Goal: Task Accomplishment & Management: Use online tool/utility

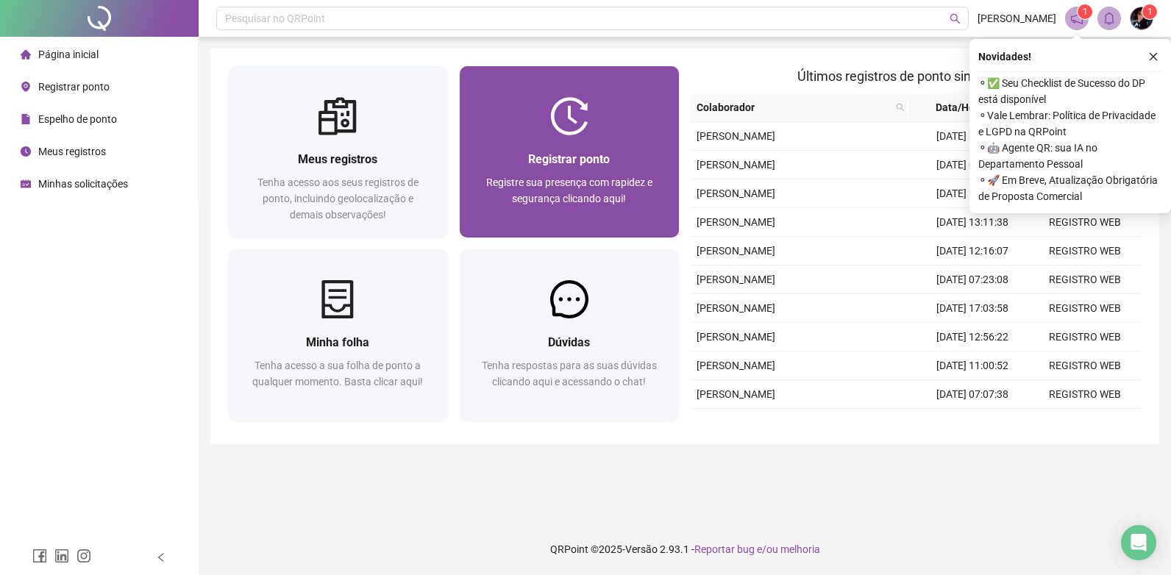
click at [571, 183] on span "Registre sua presença com rapidez e segurança clicando aqui!" at bounding box center [569, 191] width 166 height 28
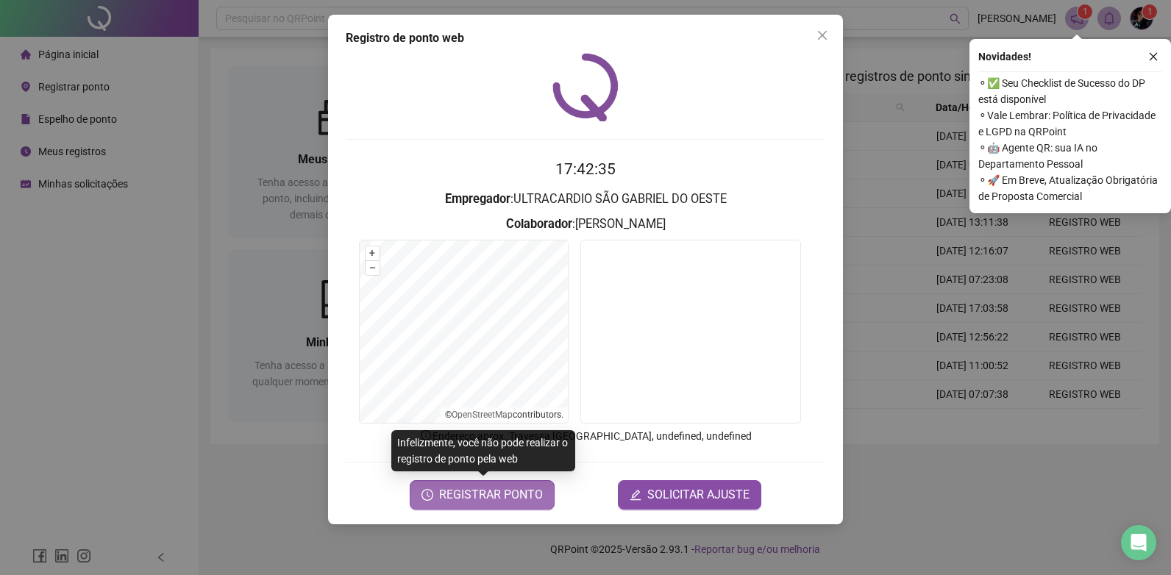
click at [524, 501] on span "REGISTRAR PONTO" at bounding box center [491, 495] width 104 height 18
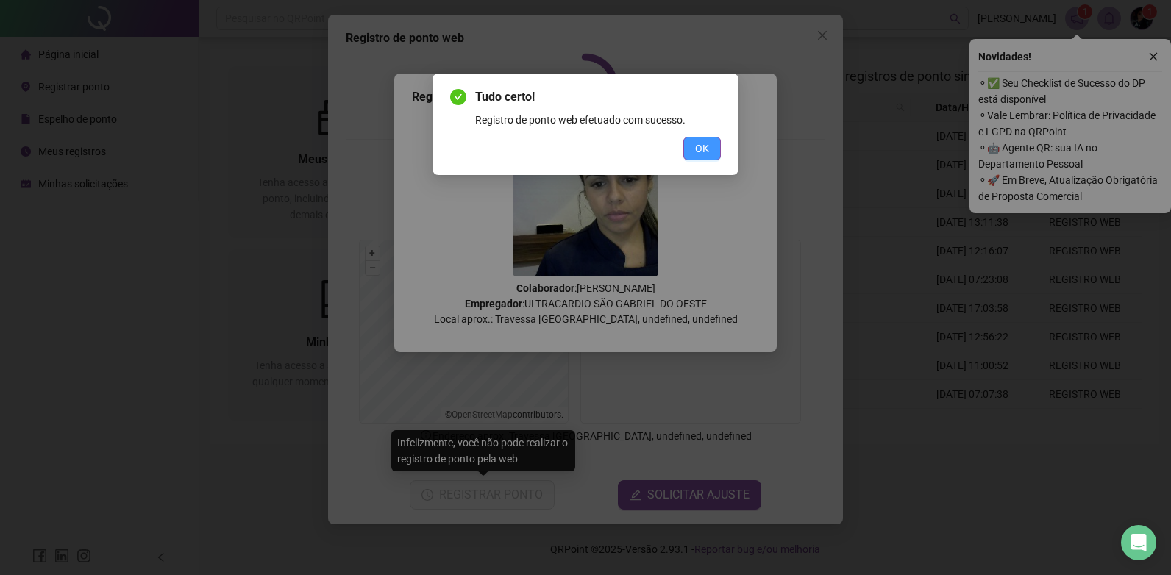
click at [702, 151] on span "OK" at bounding box center [702, 148] width 14 height 16
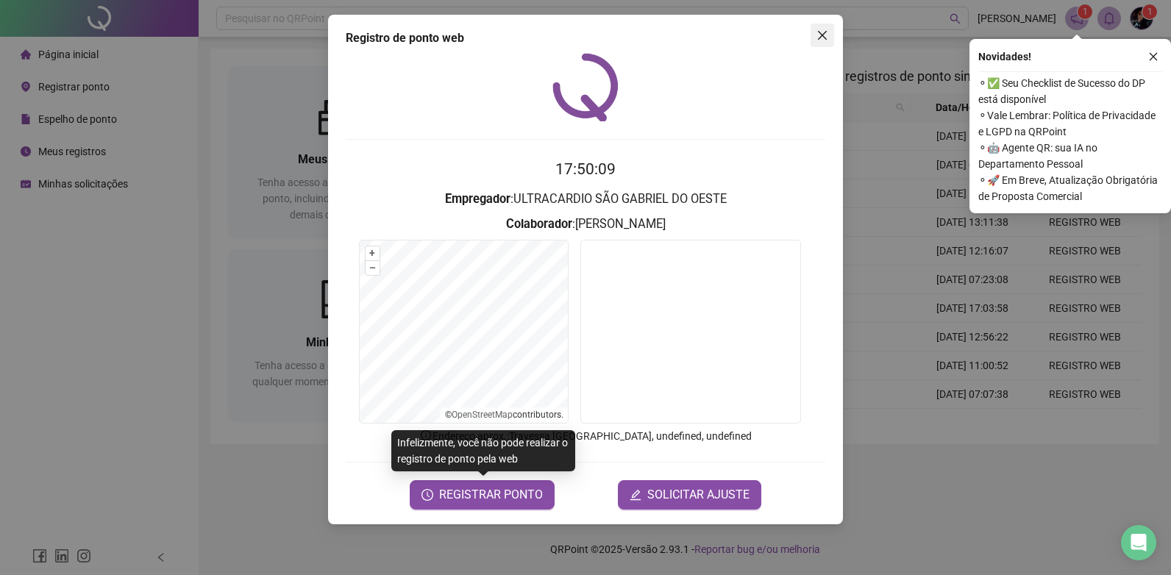
click at [821, 43] on button "Close" at bounding box center [822, 36] width 24 height 24
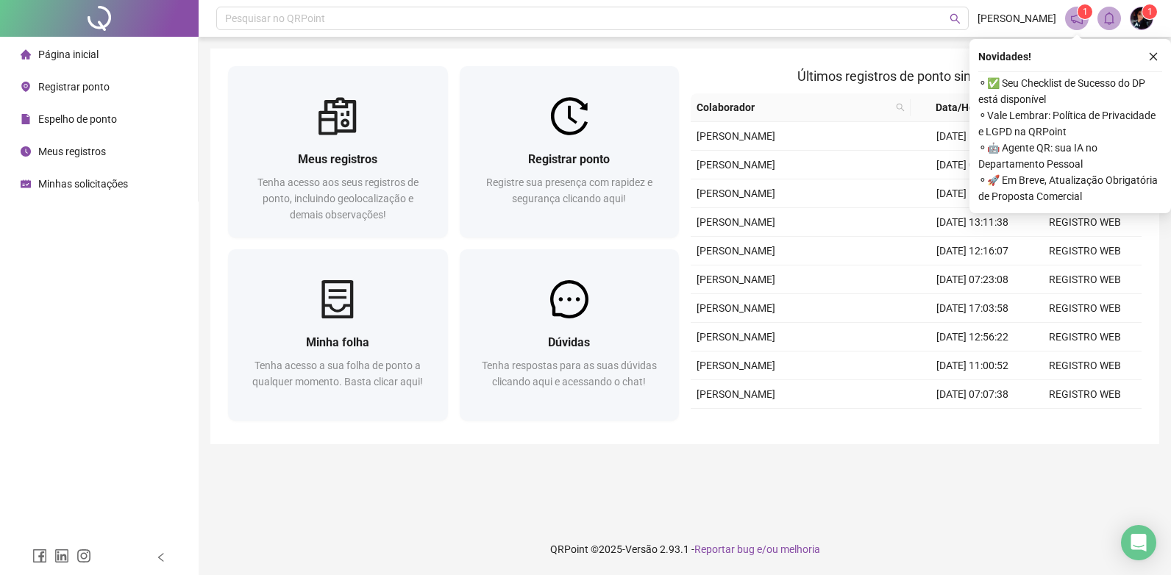
click at [72, 150] on span "Meus registros" at bounding box center [72, 152] width 68 height 12
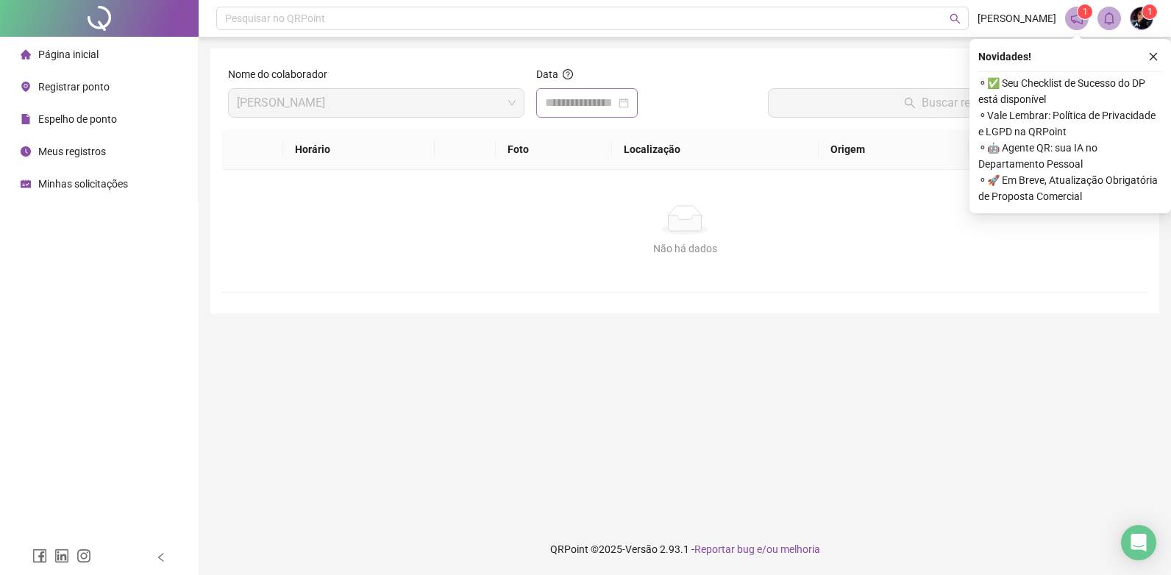
click at [638, 115] on div at bounding box center [586, 102] width 101 height 29
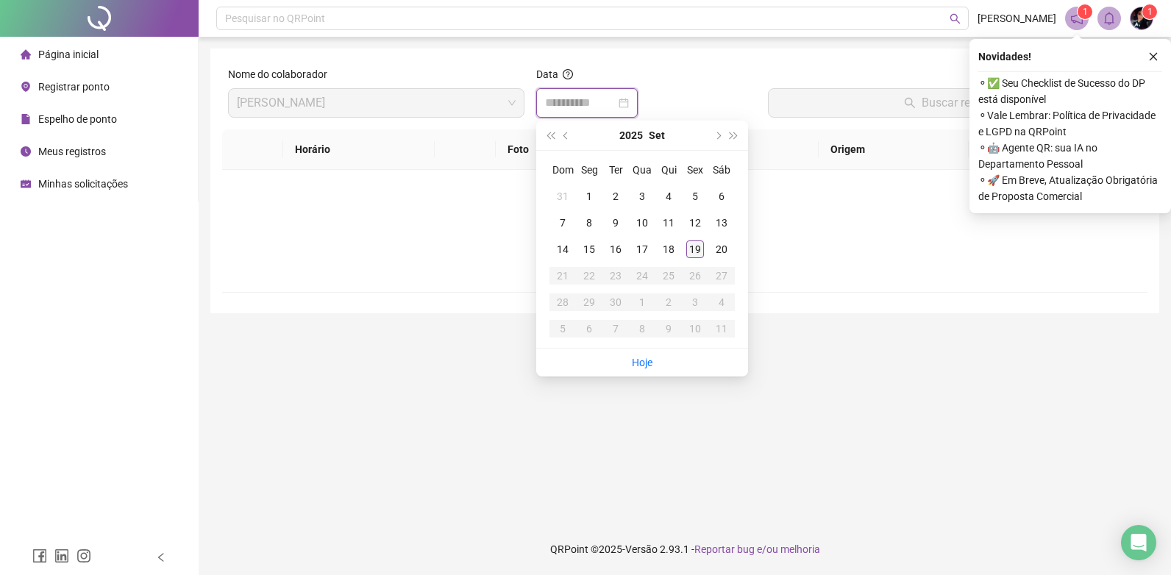
type input "**********"
click at [693, 249] on div "19" at bounding box center [695, 249] width 18 height 18
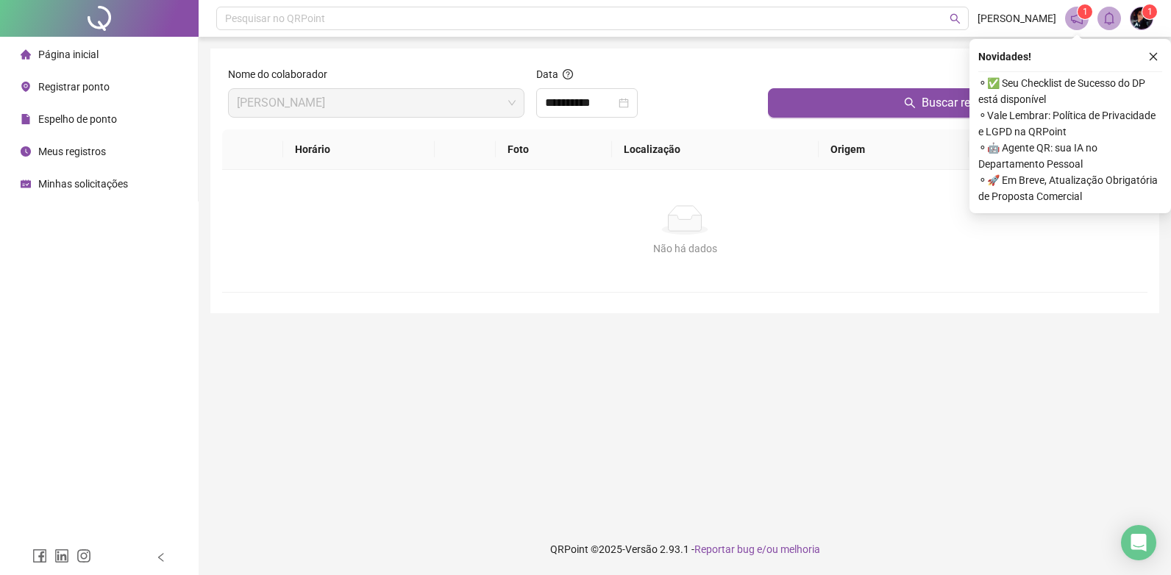
click at [855, 119] on div "Buscar registros" at bounding box center [954, 97] width 385 height 63
click at [858, 108] on button "Buscar registros" at bounding box center [955, 102] width 374 height 29
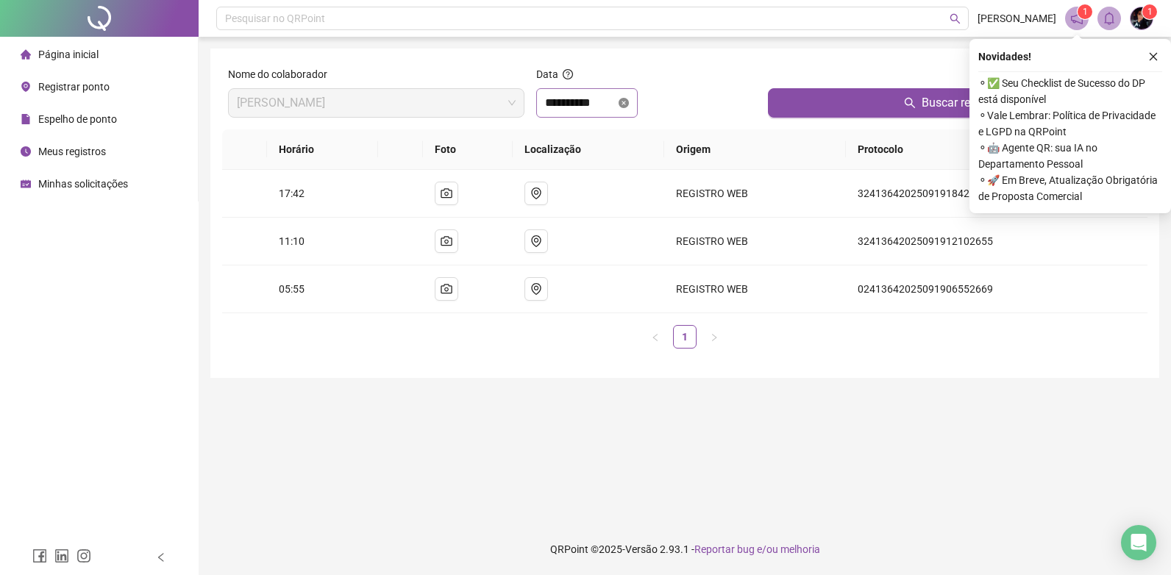
click at [629, 101] on icon "close-circle" at bounding box center [624, 103] width 10 height 10
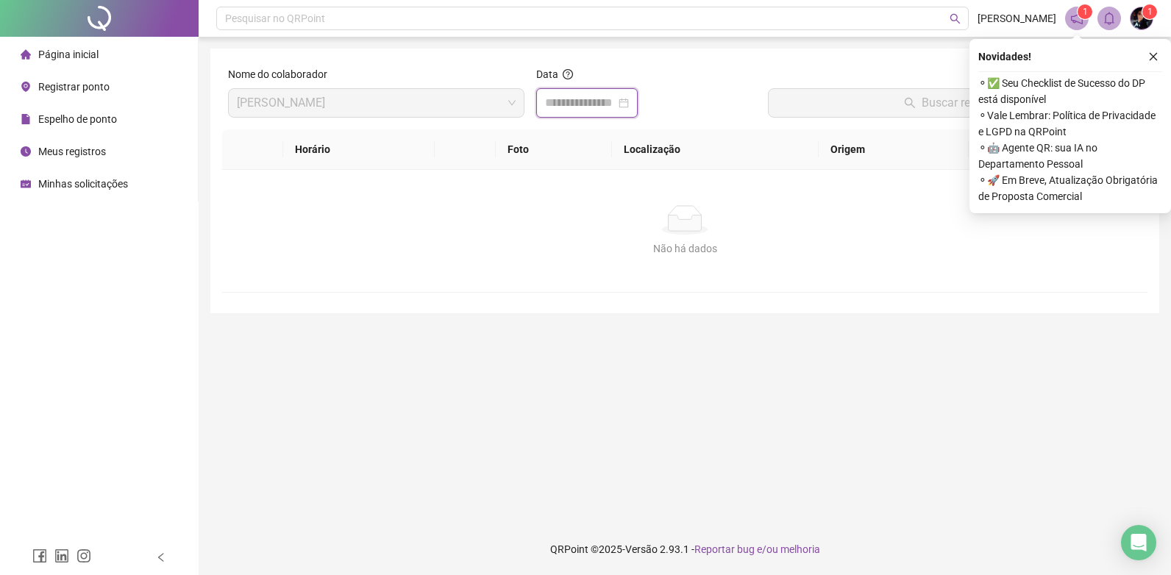
click at [616, 101] on input at bounding box center [580, 103] width 71 height 18
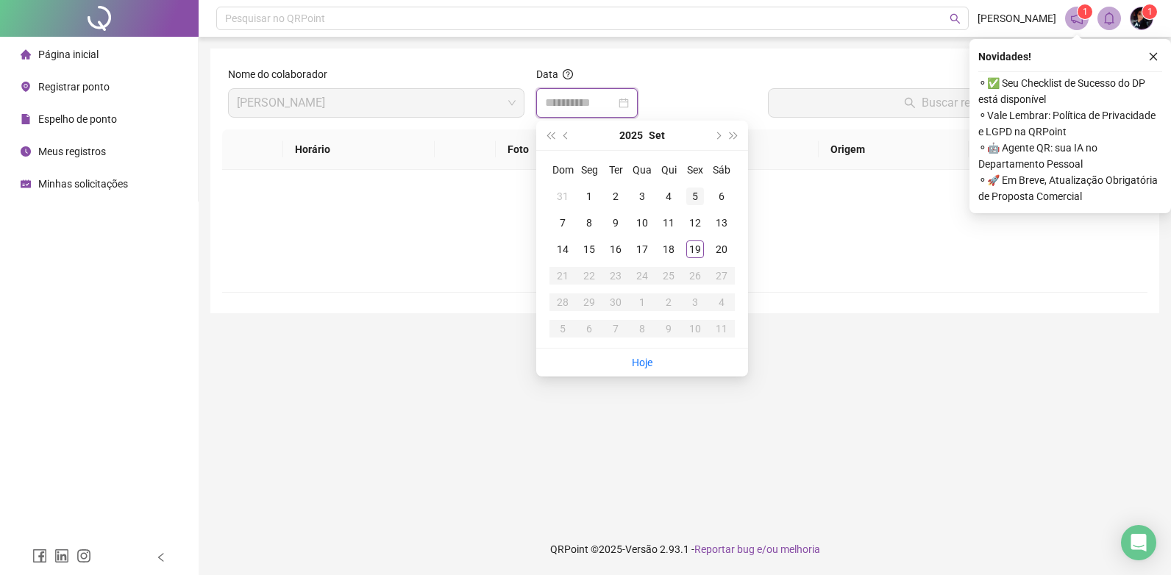
type input "**********"
click at [692, 195] on div "5" at bounding box center [695, 197] width 18 height 18
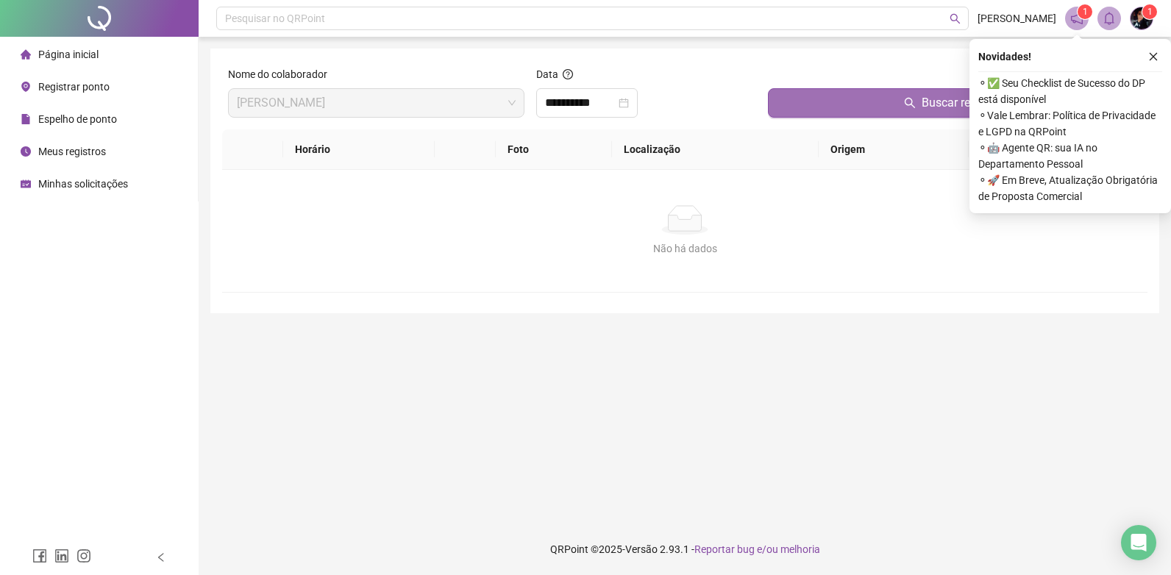
click at [920, 105] on button "Buscar registros" at bounding box center [955, 102] width 374 height 29
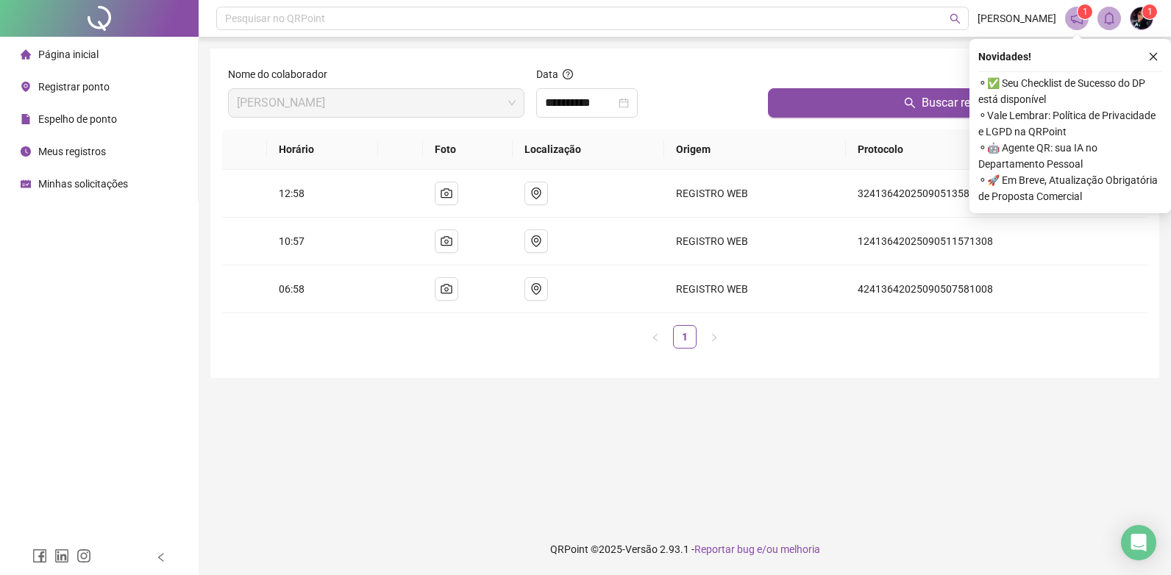
click at [118, 189] on span "Minhas solicitações" at bounding box center [83, 184] width 90 height 12
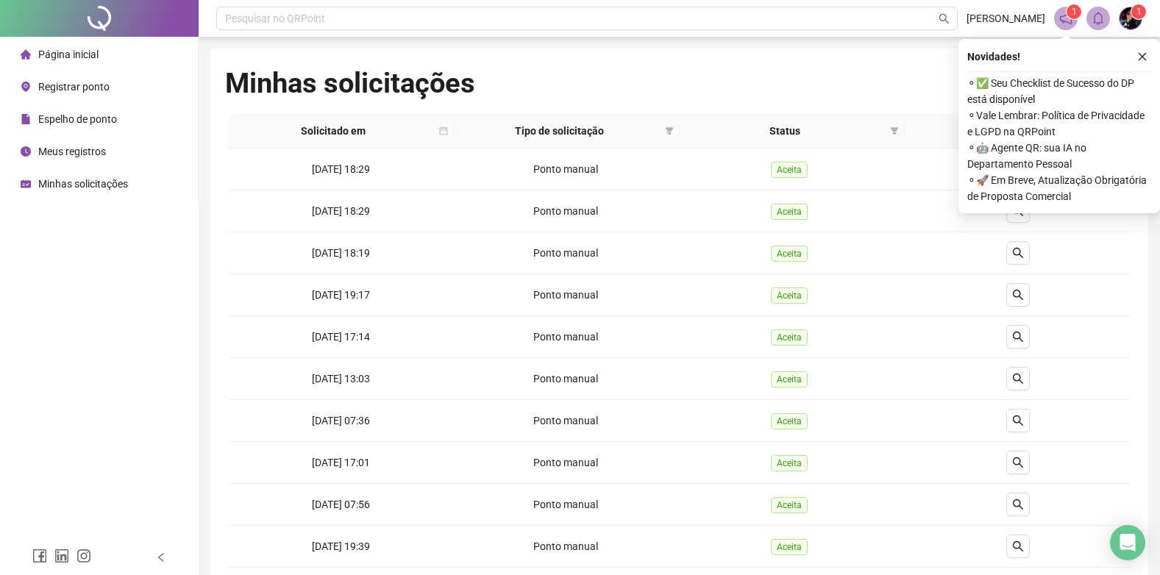
click at [1143, 57] on icon "close" at bounding box center [1142, 56] width 10 height 10
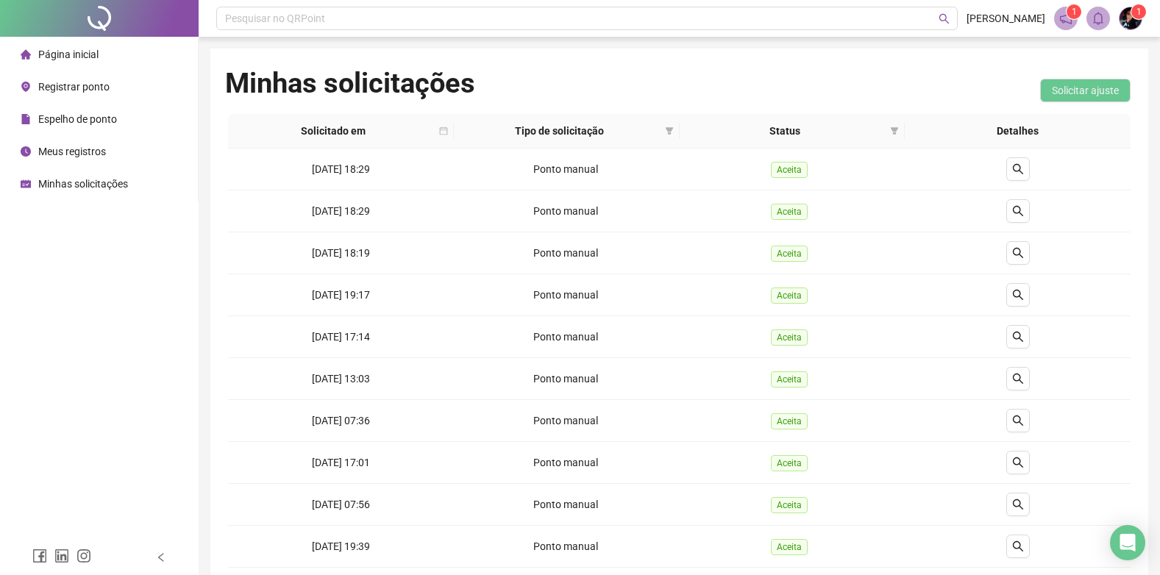
click at [71, 155] on span "Meus registros" at bounding box center [72, 152] width 68 height 12
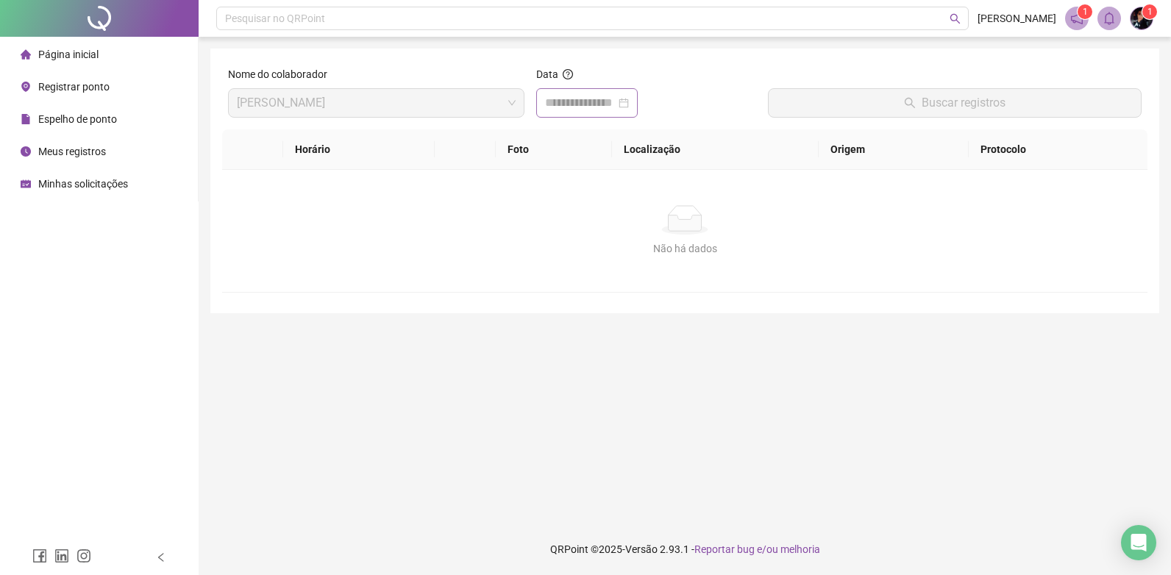
click at [629, 110] on div at bounding box center [587, 103] width 84 height 18
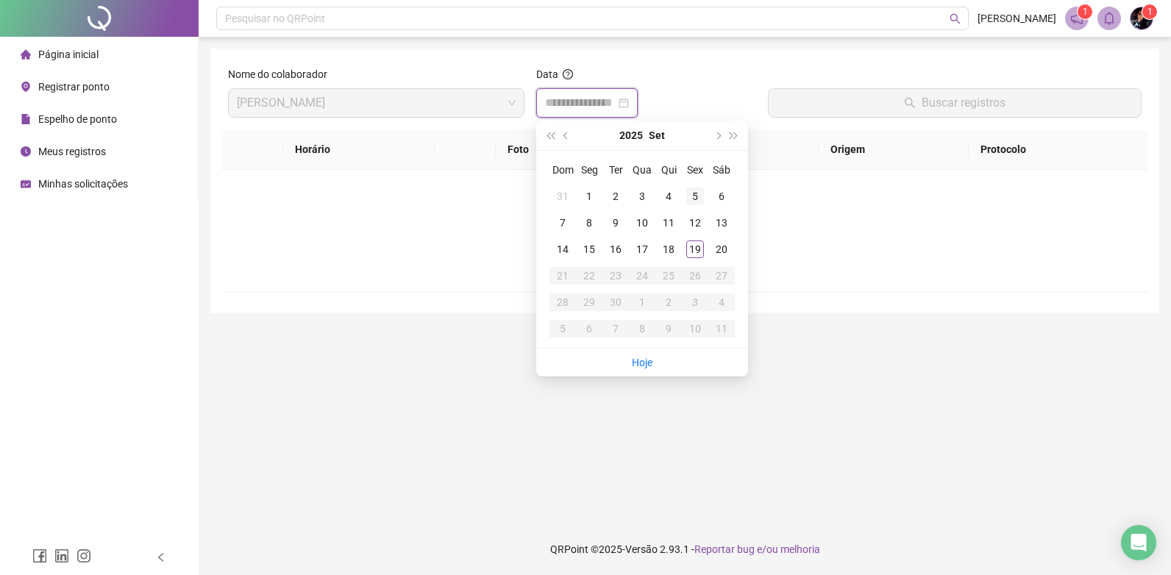
type input "**********"
click at [696, 183] on td "5" at bounding box center [695, 196] width 26 height 26
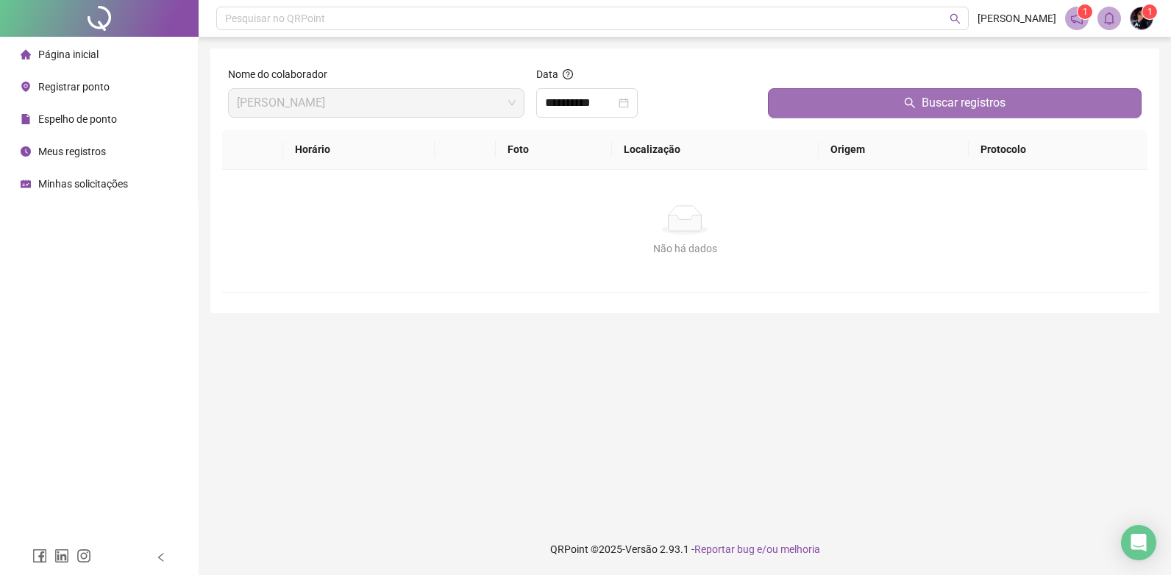
click at [852, 115] on button "Buscar registros" at bounding box center [955, 102] width 374 height 29
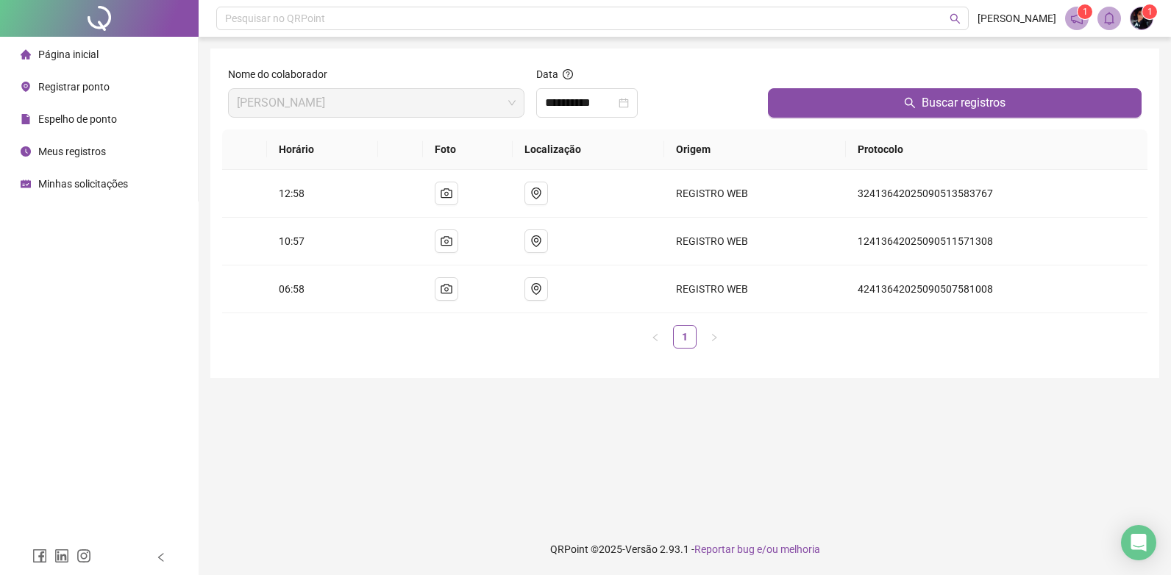
click at [1087, 13] on span "1" at bounding box center [1085, 12] width 5 height 10
click at [1074, 16] on icon "notification" at bounding box center [1077, 19] width 12 height 12
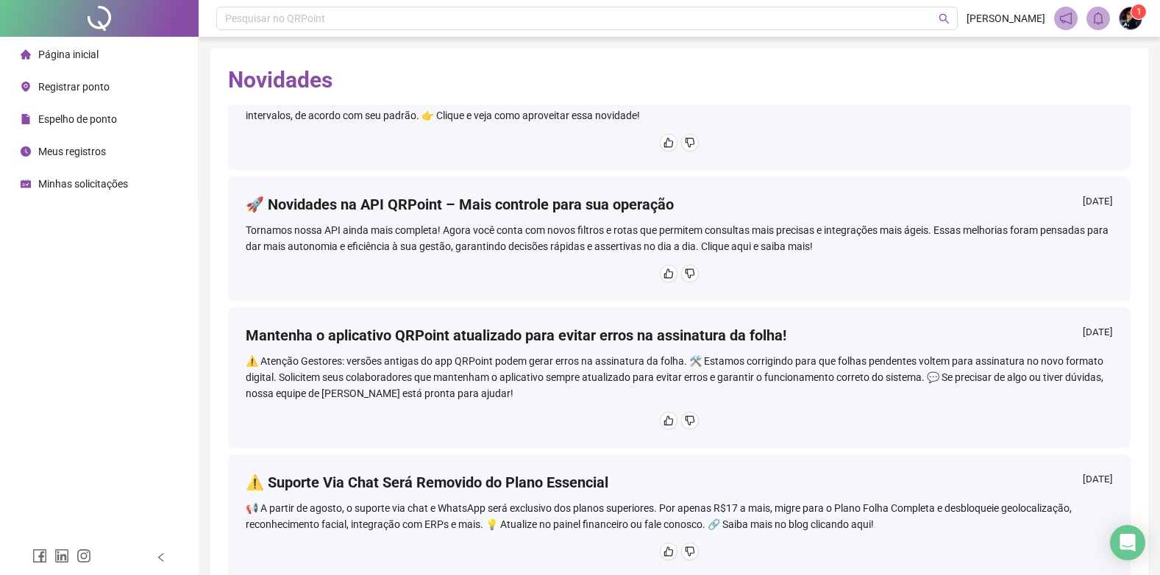
scroll to position [357, 0]
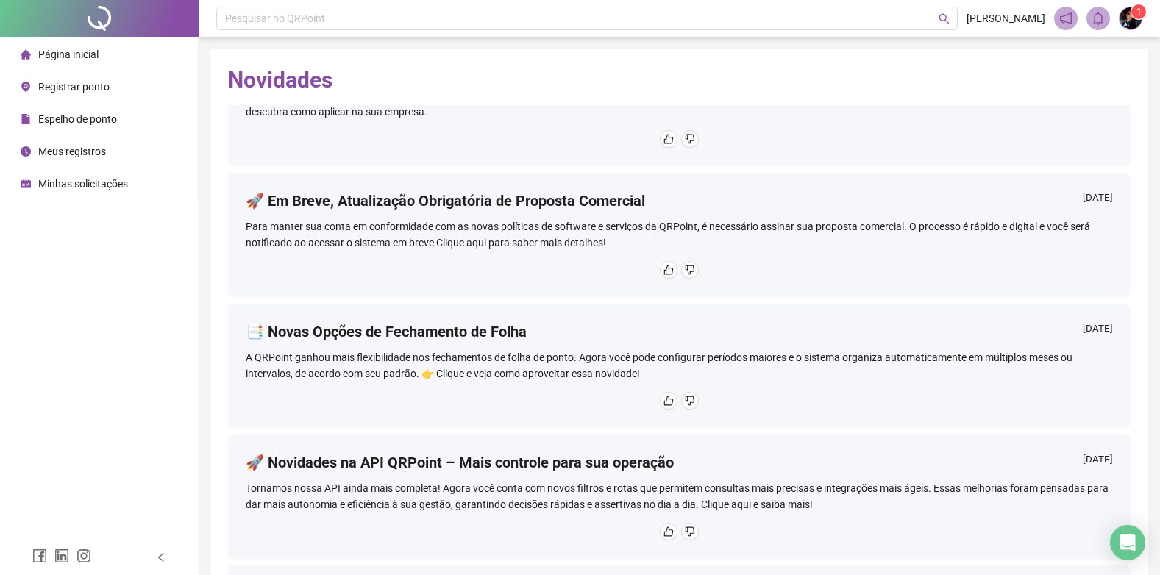
click at [90, 146] on span "Meus registros" at bounding box center [72, 152] width 68 height 12
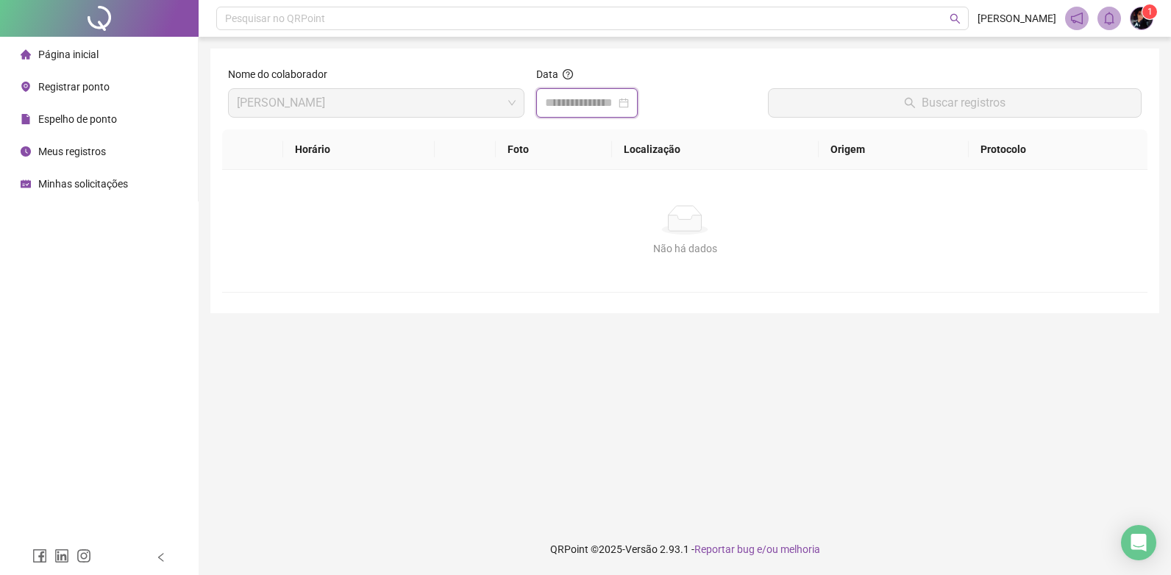
click at [616, 107] on input at bounding box center [580, 103] width 71 height 18
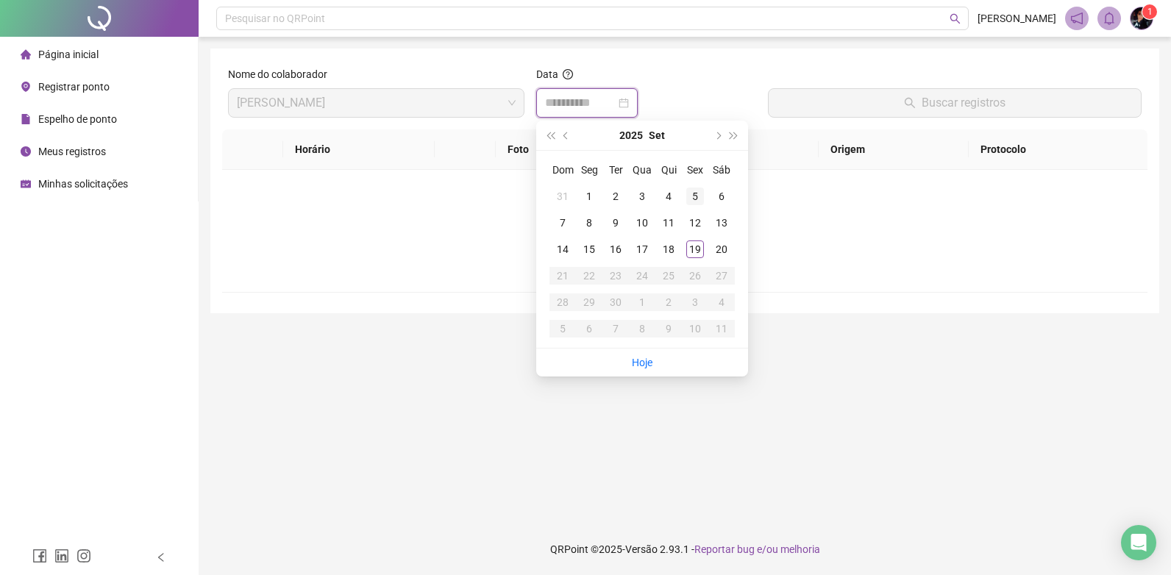
type input "**********"
click at [695, 197] on div "5" at bounding box center [695, 197] width 18 height 18
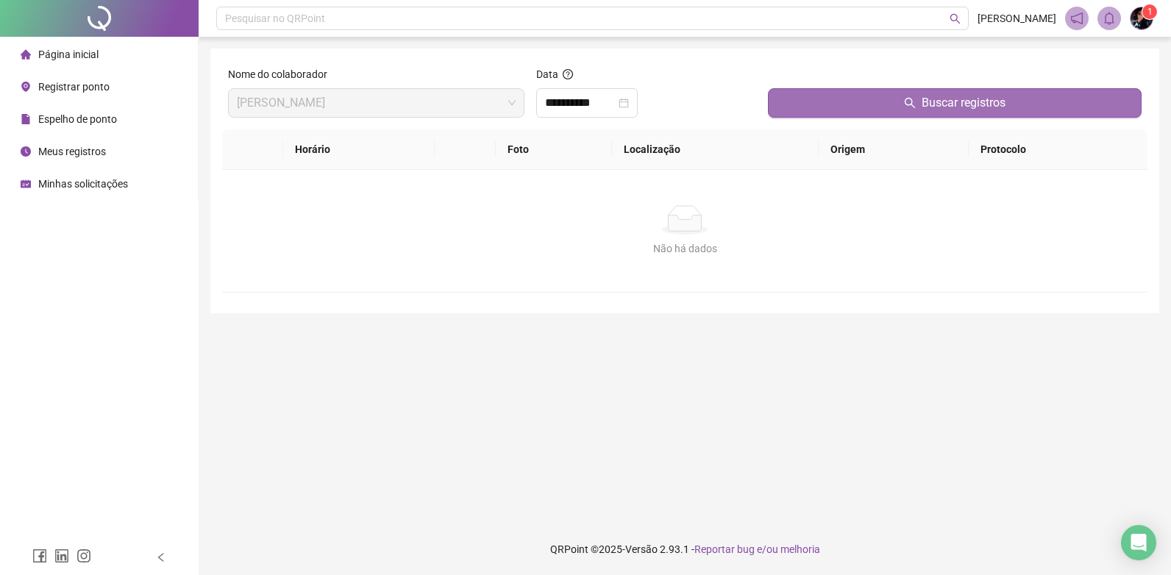
click at [961, 100] on span "Buscar registros" at bounding box center [964, 103] width 84 height 18
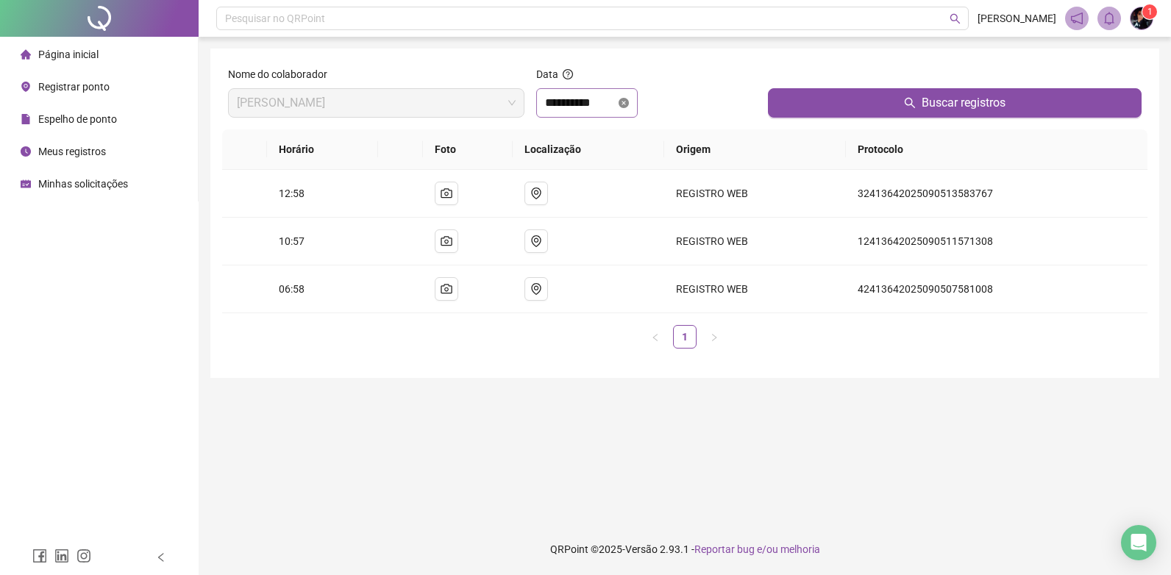
click at [629, 106] on icon "close-circle" at bounding box center [624, 103] width 10 height 10
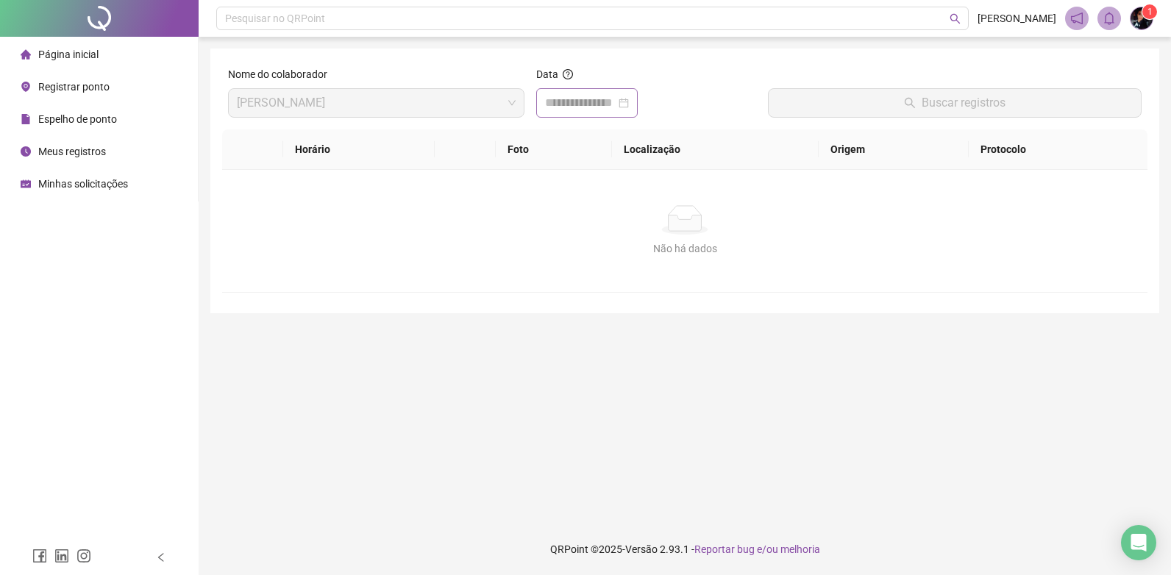
click at [629, 106] on div at bounding box center [587, 103] width 84 height 18
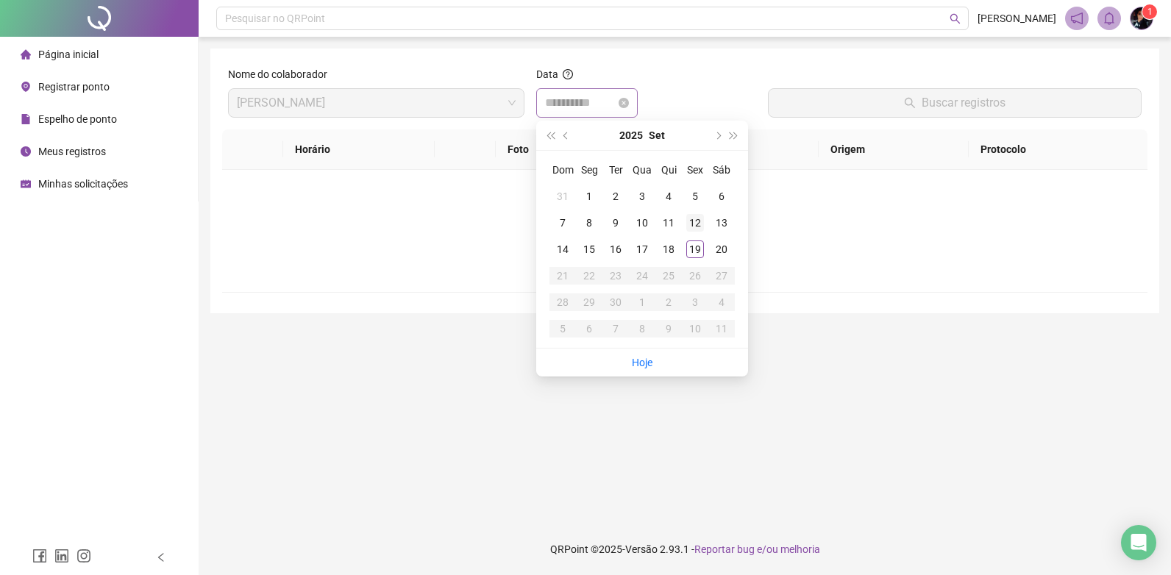
click at [688, 226] on div "12" at bounding box center [695, 223] width 18 height 18
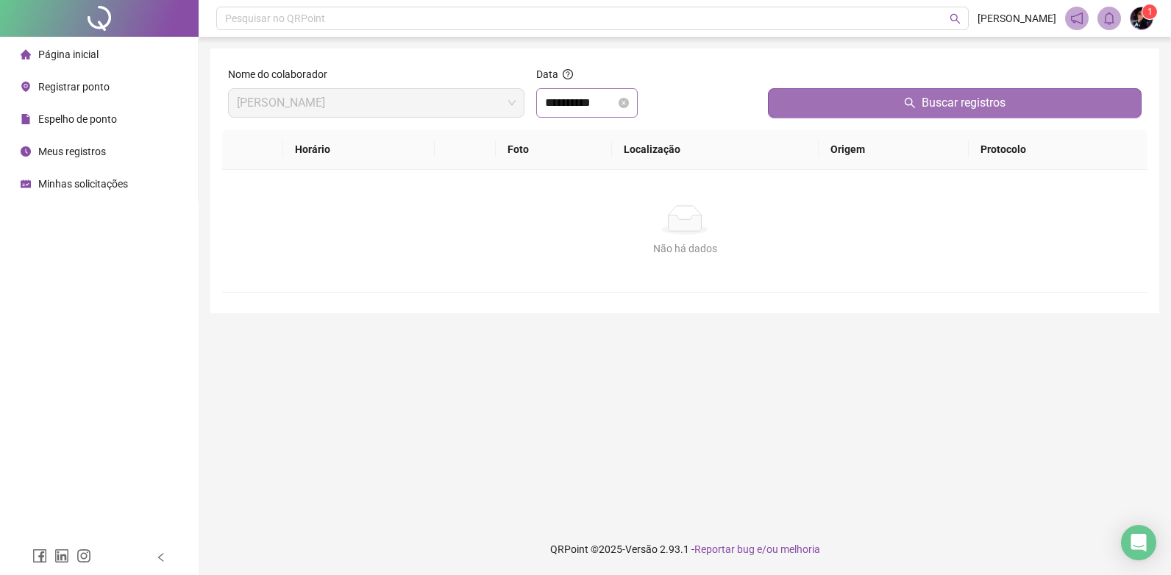
click at [875, 88] on button "Buscar registros" at bounding box center [955, 102] width 374 height 29
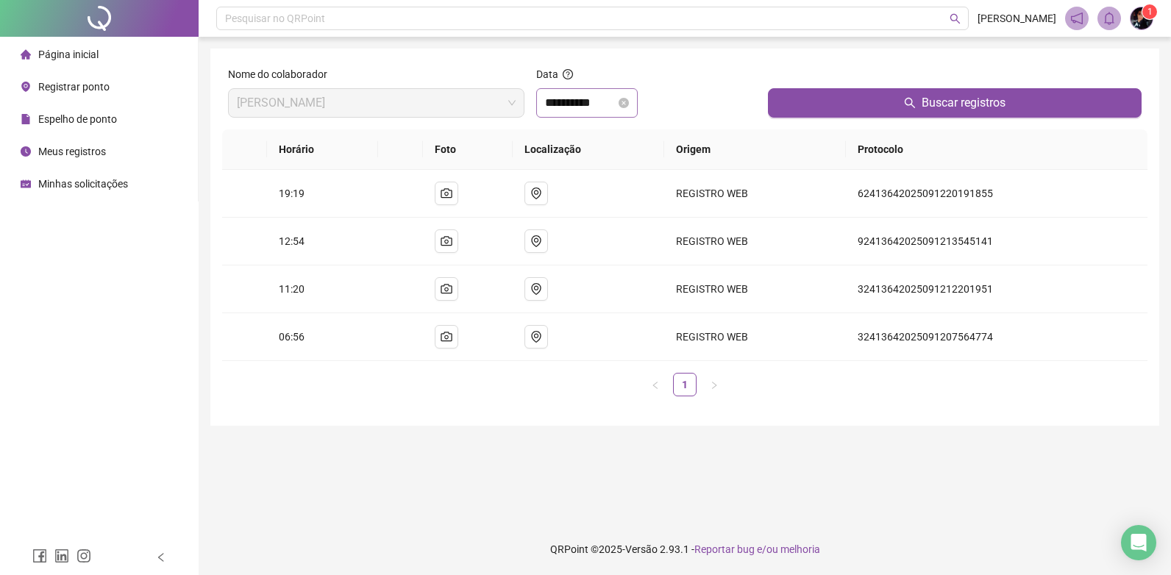
click at [629, 110] on div "**********" at bounding box center [587, 103] width 84 height 18
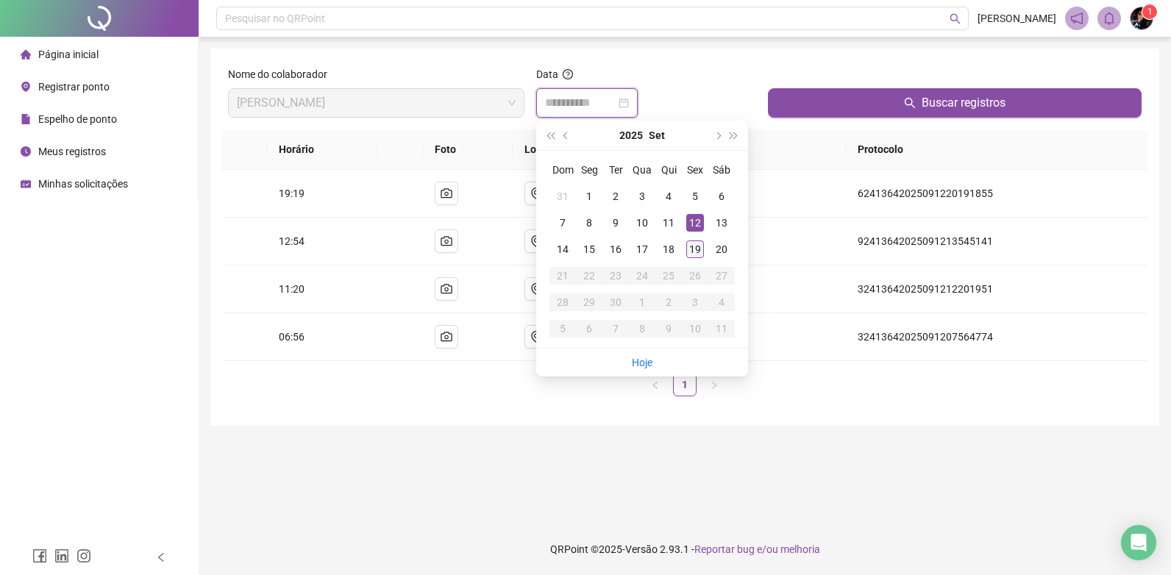
type input "**********"
click at [692, 250] on div "19" at bounding box center [695, 249] width 18 height 18
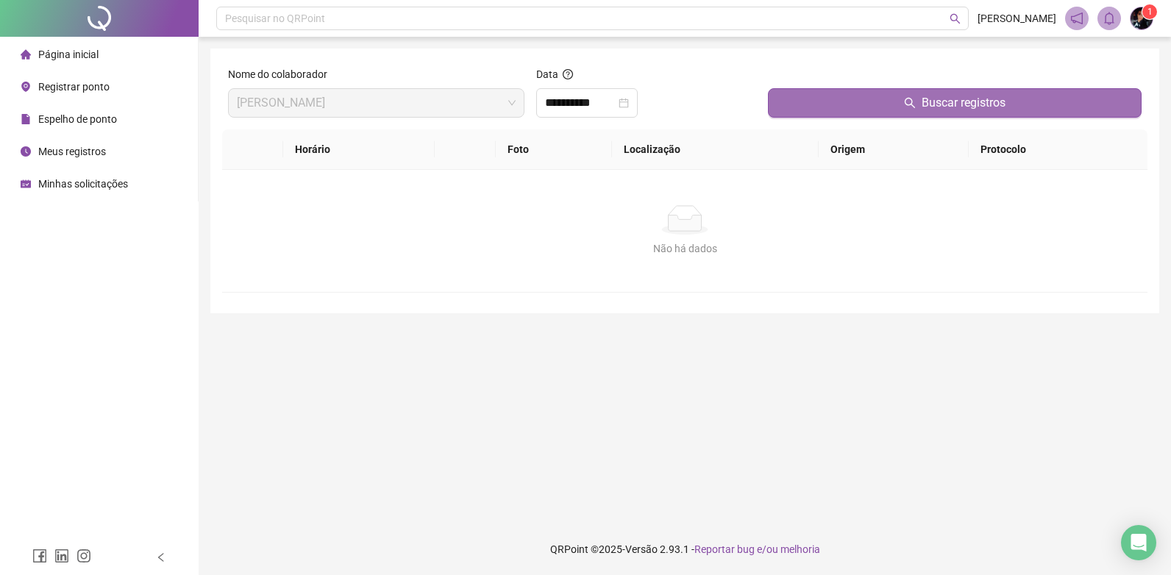
click at [905, 108] on icon "search" at bounding box center [910, 103] width 12 height 12
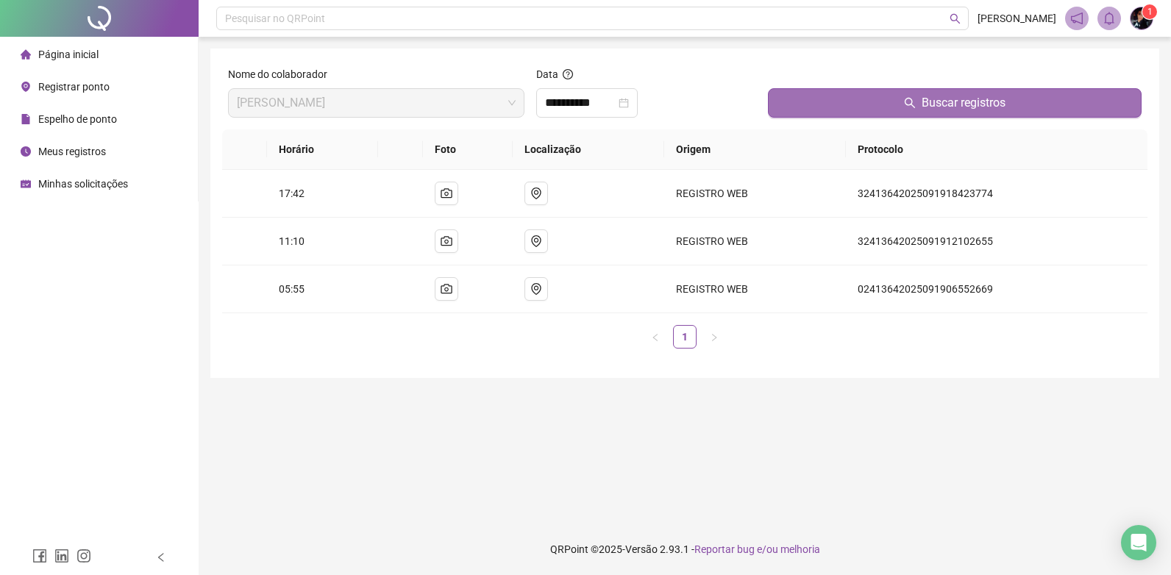
click at [96, 151] on span "Meus registros" at bounding box center [72, 152] width 68 height 12
click at [96, 152] on span "Meus registros" at bounding box center [72, 152] width 68 height 12
click at [88, 82] on span "Registrar ponto" at bounding box center [73, 87] width 71 height 12
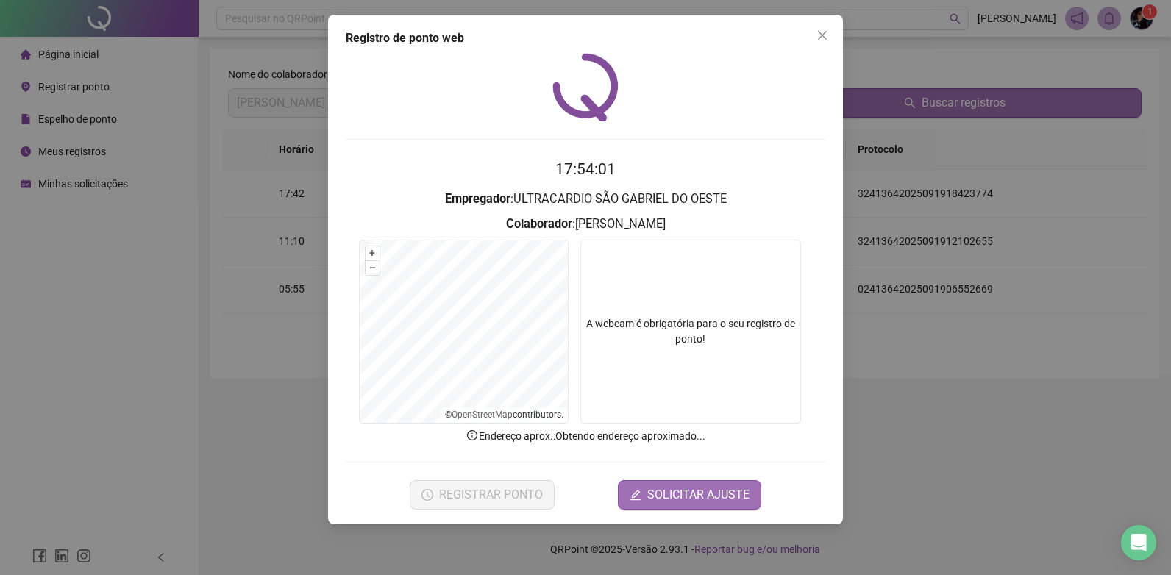
click at [721, 491] on span "SOLICITAR AJUSTE" at bounding box center [698, 495] width 102 height 18
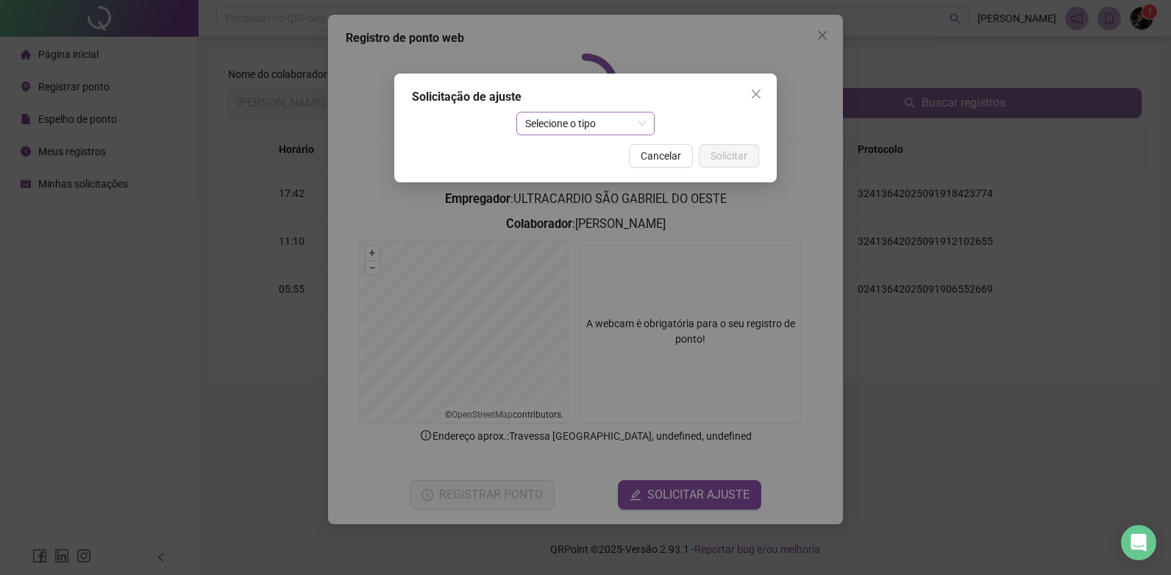
click at [588, 126] on span "Selecione o tipo" at bounding box center [585, 124] width 121 height 22
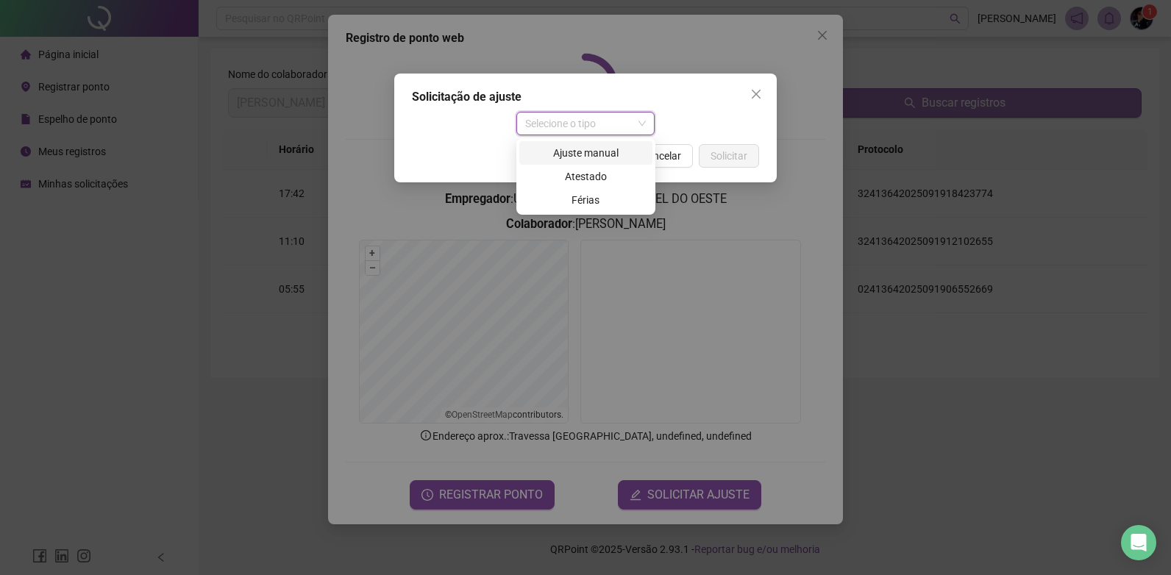
click at [582, 154] on div "Ajuste manual" at bounding box center [585, 153] width 115 height 16
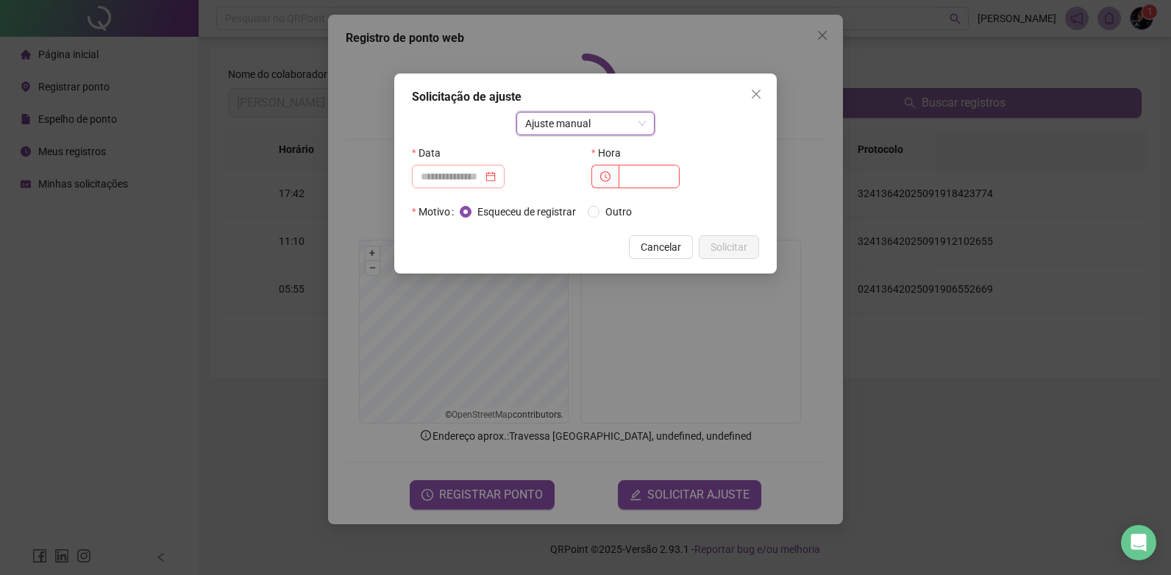
click at [496, 181] on div at bounding box center [458, 176] width 75 height 16
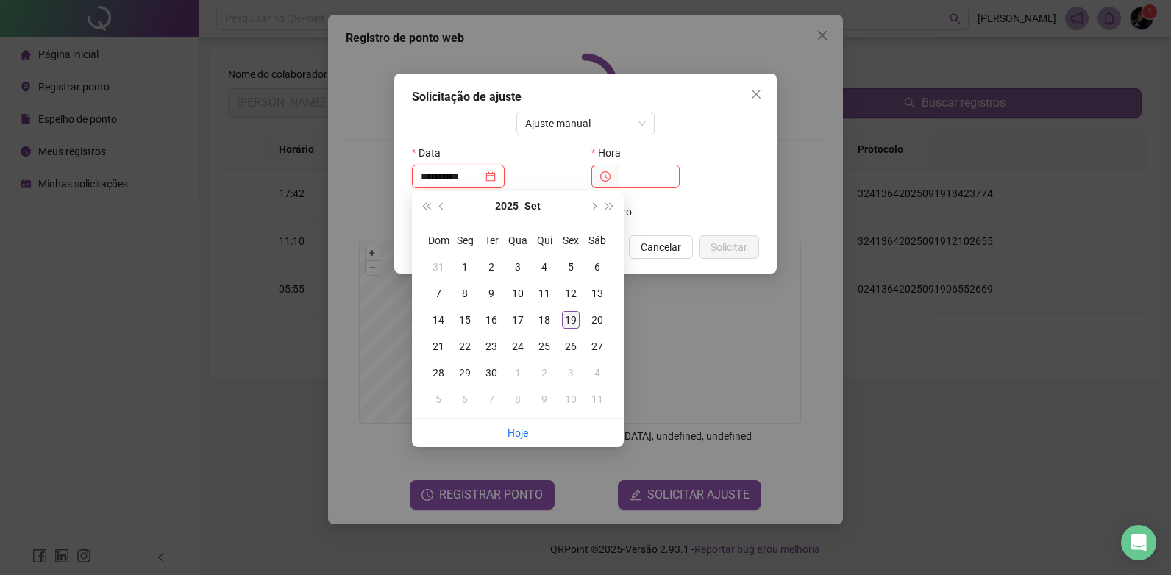
type input "**********"
click at [571, 321] on div "19" at bounding box center [571, 320] width 18 height 18
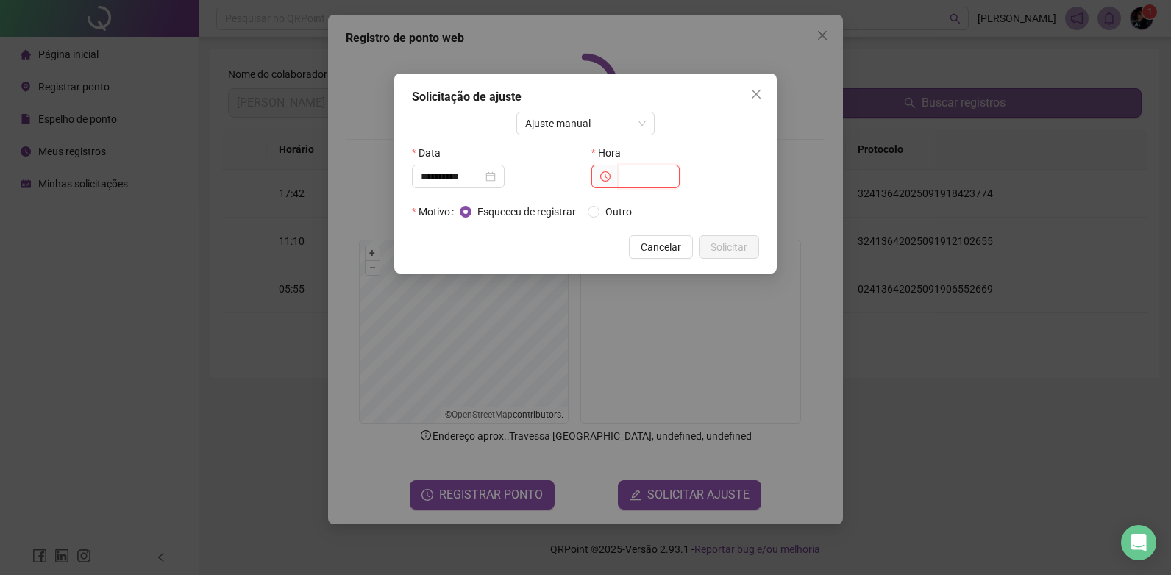
click at [655, 172] on input "text" at bounding box center [649, 177] width 61 height 24
type input "*****"
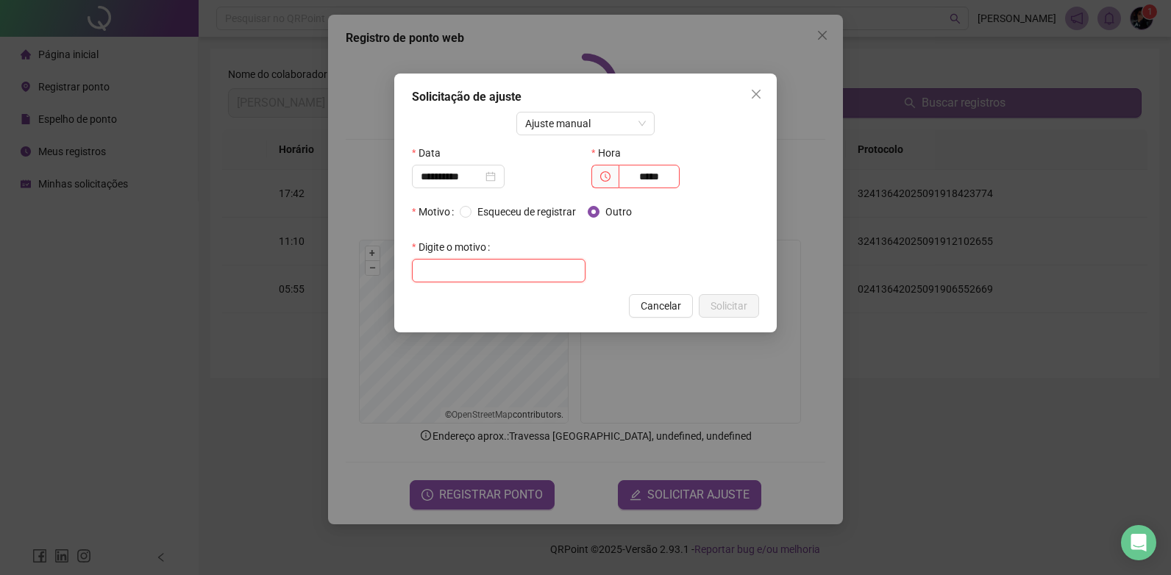
click at [497, 279] on input "text" at bounding box center [499, 271] width 174 height 24
type input "**********"
click at [724, 307] on span "Solicitar" at bounding box center [728, 306] width 37 height 16
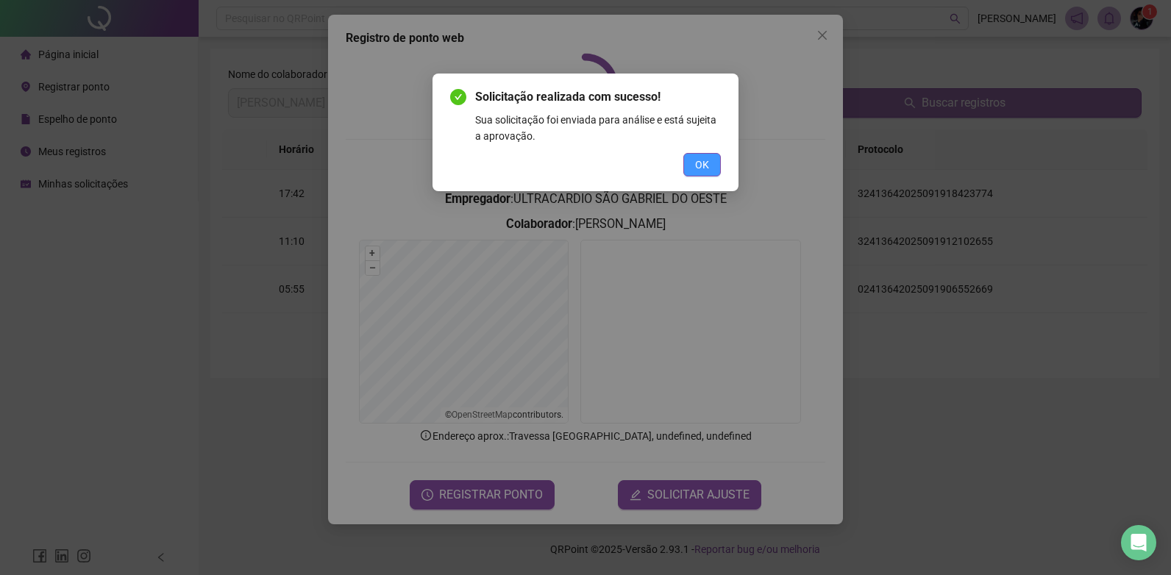
click at [708, 168] on span "OK" at bounding box center [702, 165] width 14 height 16
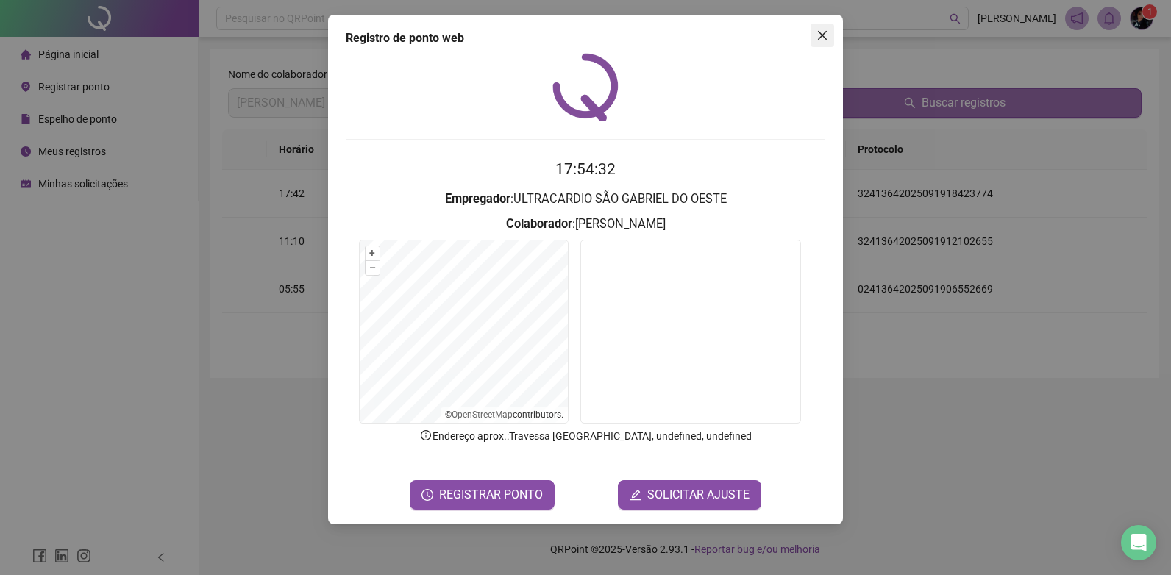
click at [821, 39] on icon "close" at bounding box center [822, 35] width 12 height 12
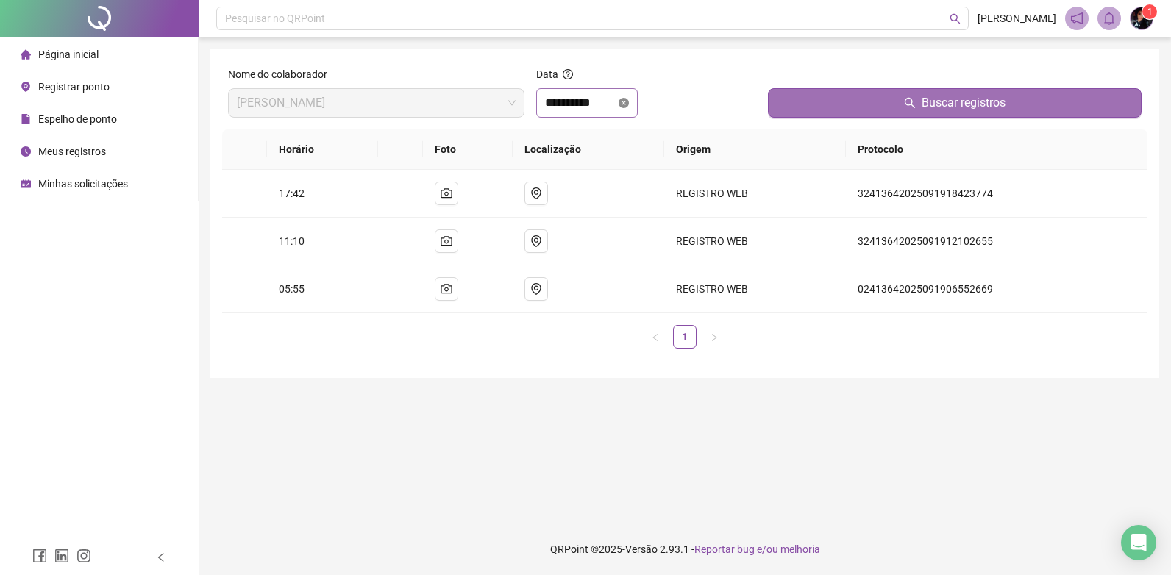
click at [629, 101] on icon "close-circle" at bounding box center [624, 103] width 10 height 10
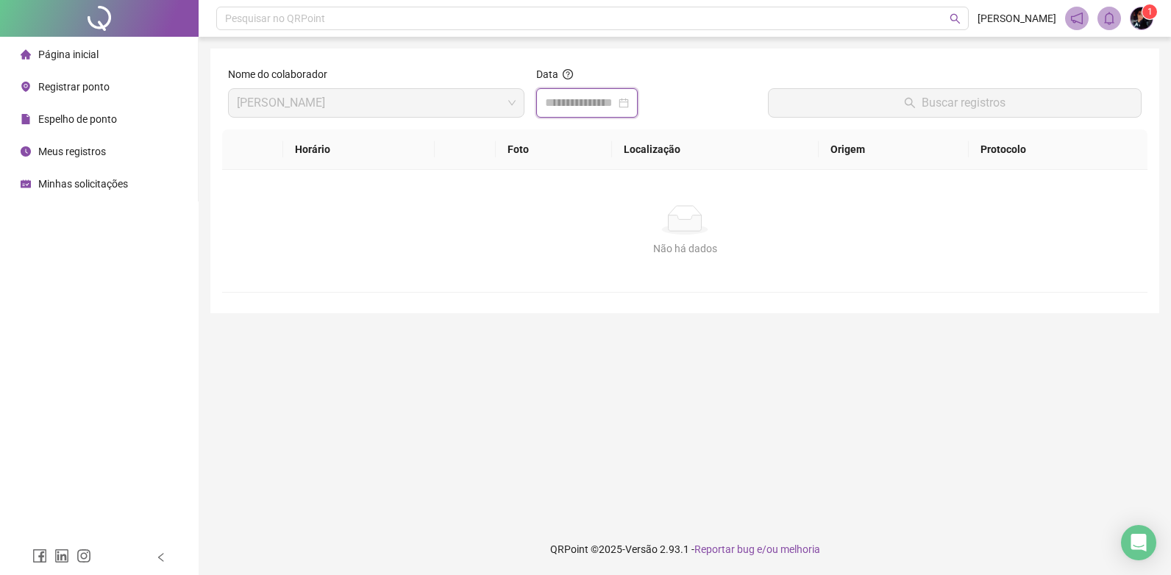
drag, startPoint x: 616, startPoint y: 107, endPoint x: 631, endPoint y: 106, distance: 14.7
click at [616, 107] on input at bounding box center [580, 103] width 71 height 18
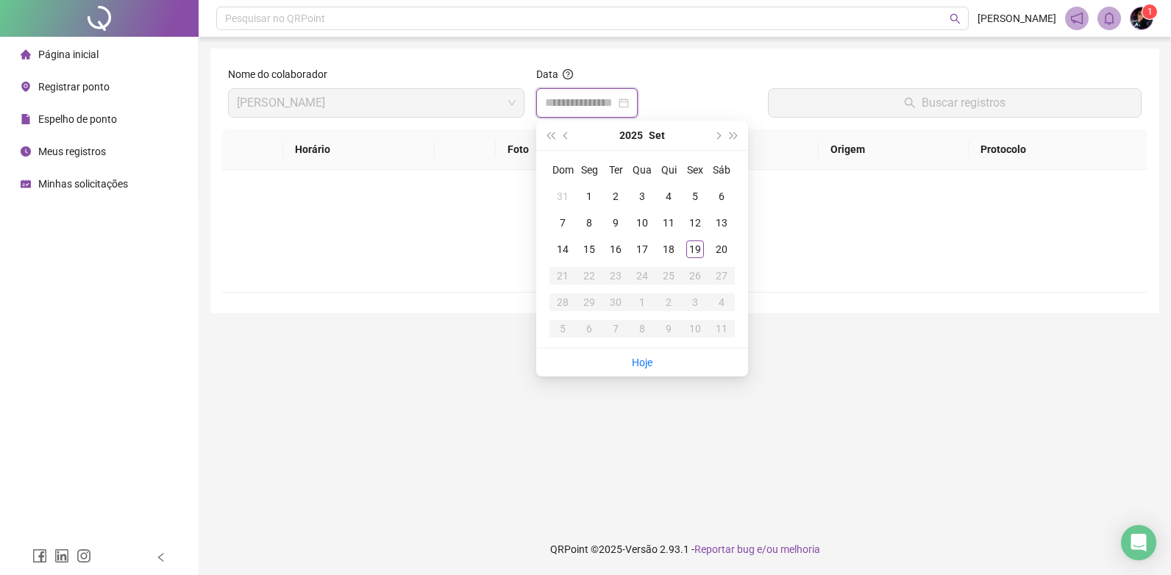
click at [629, 104] on div at bounding box center [587, 103] width 84 height 18
type input "**********"
click at [692, 195] on div "5" at bounding box center [695, 197] width 18 height 18
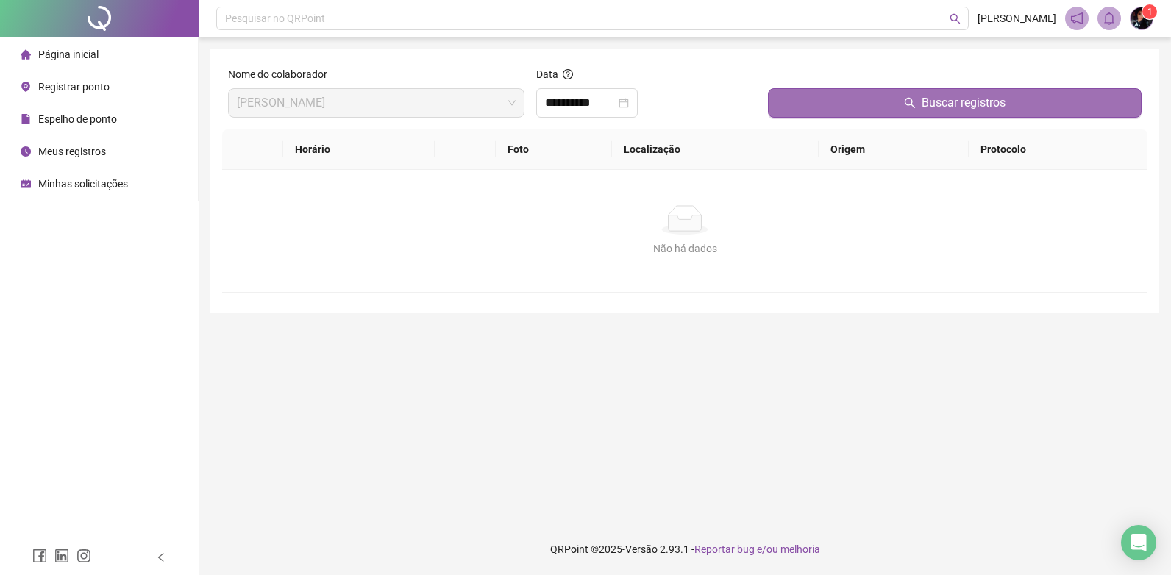
click at [848, 115] on button "Buscar registros" at bounding box center [955, 102] width 374 height 29
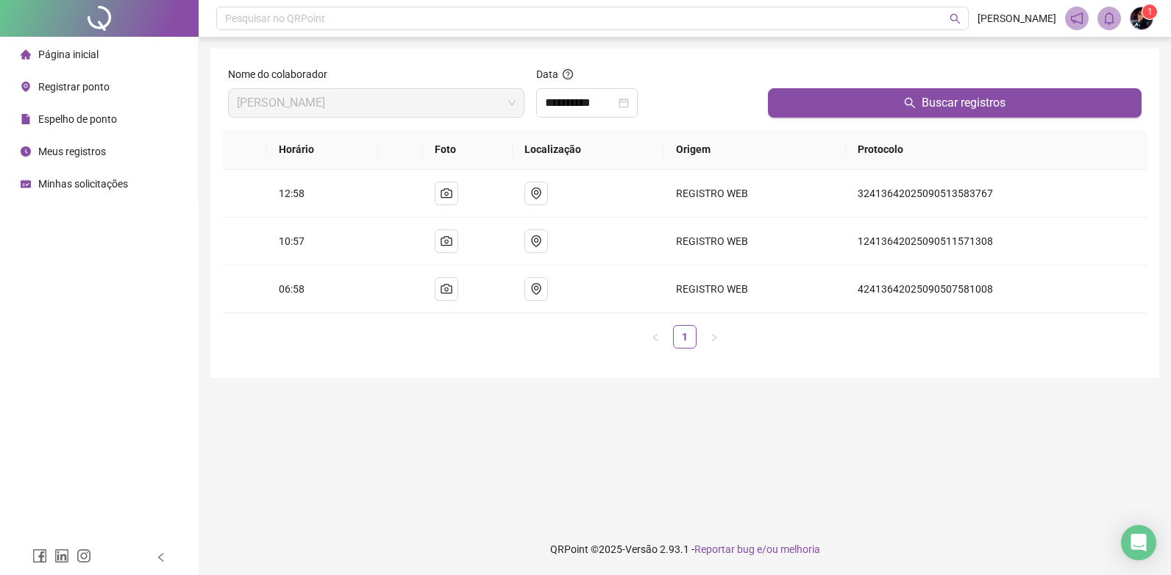
click at [129, 125] on li "Espelho de ponto" at bounding box center [99, 118] width 192 height 29
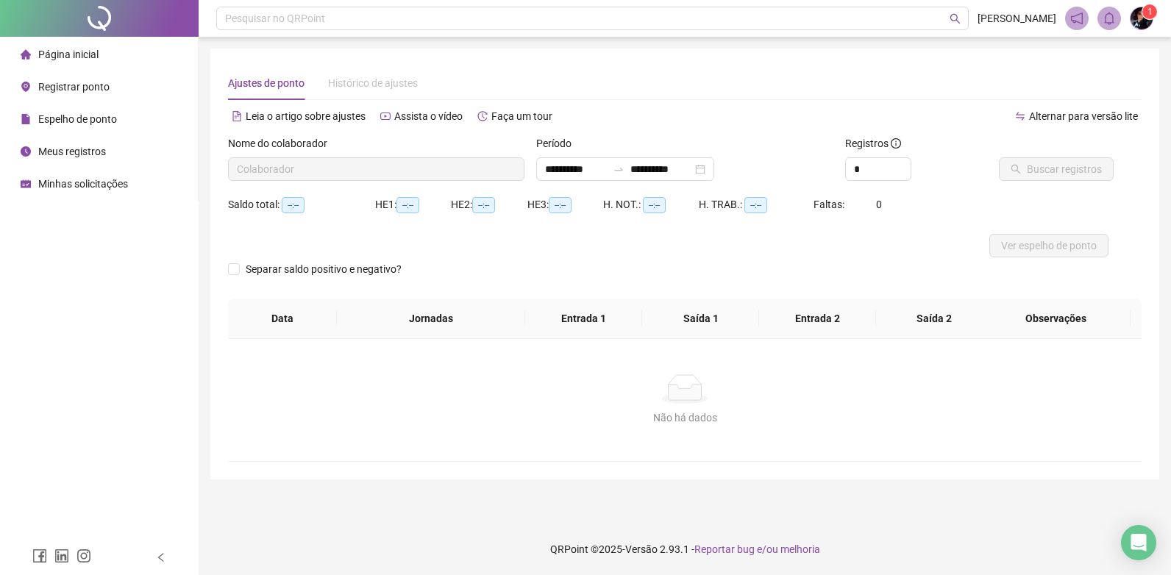
type input "**********"
click at [1029, 165] on span "Buscar registros" at bounding box center [1064, 169] width 75 height 16
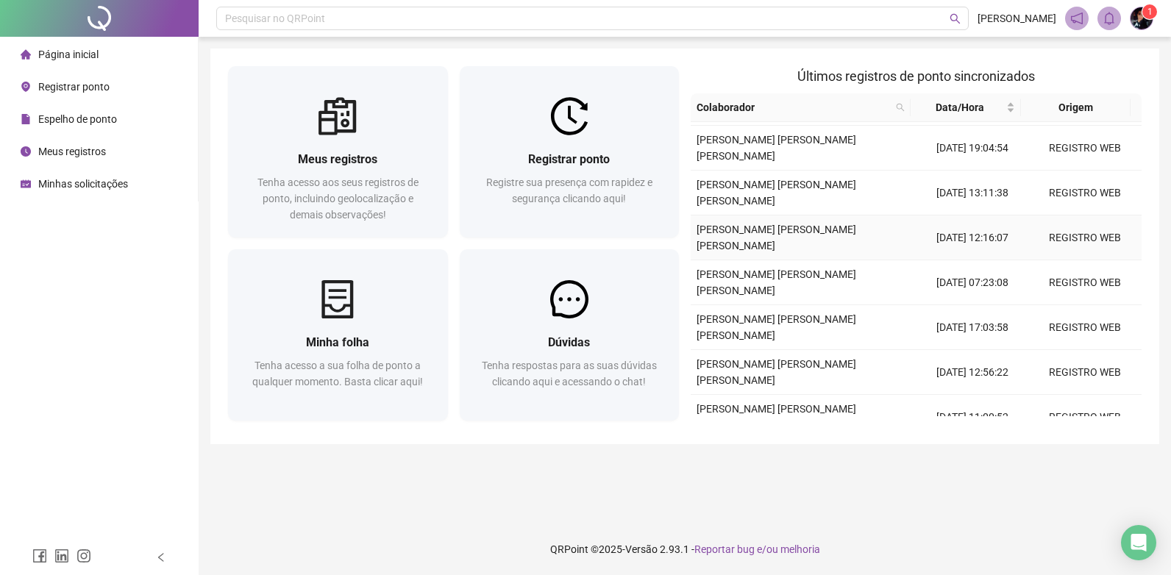
scroll to position [136, 0]
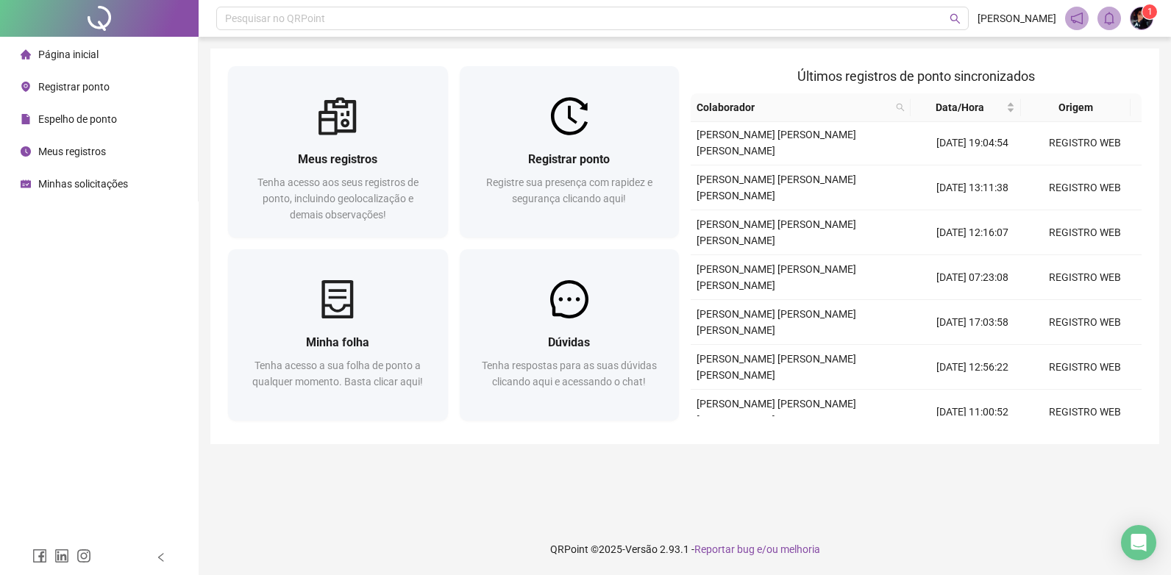
click at [90, 149] on span "Meus registros" at bounding box center [72, 152] width 68 height 12
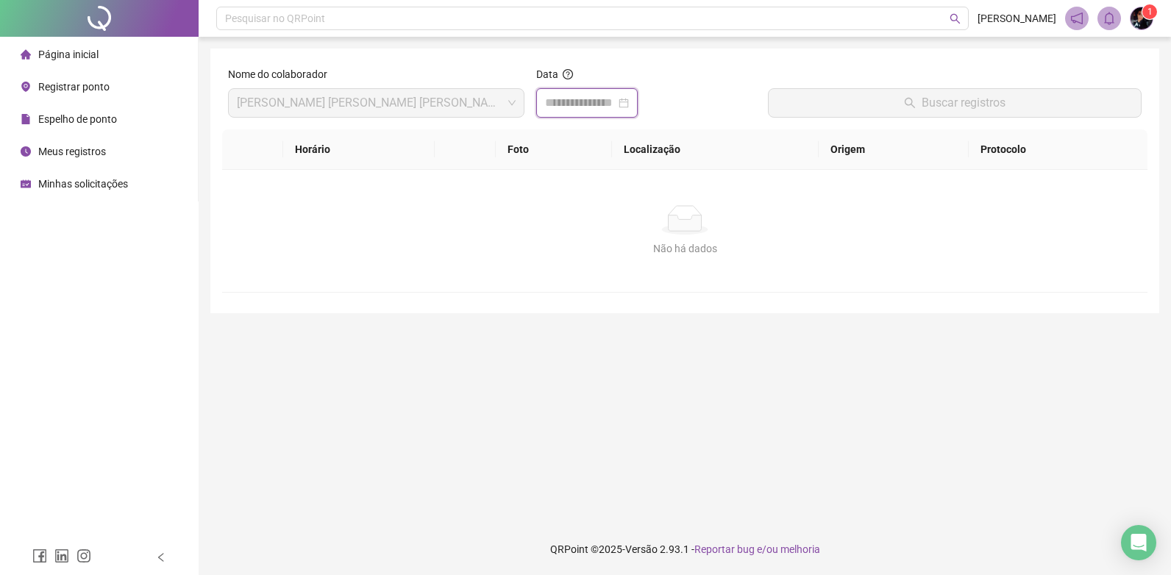
click at [616, 107] on input at bounding box center [580, 103] width 71 height 18
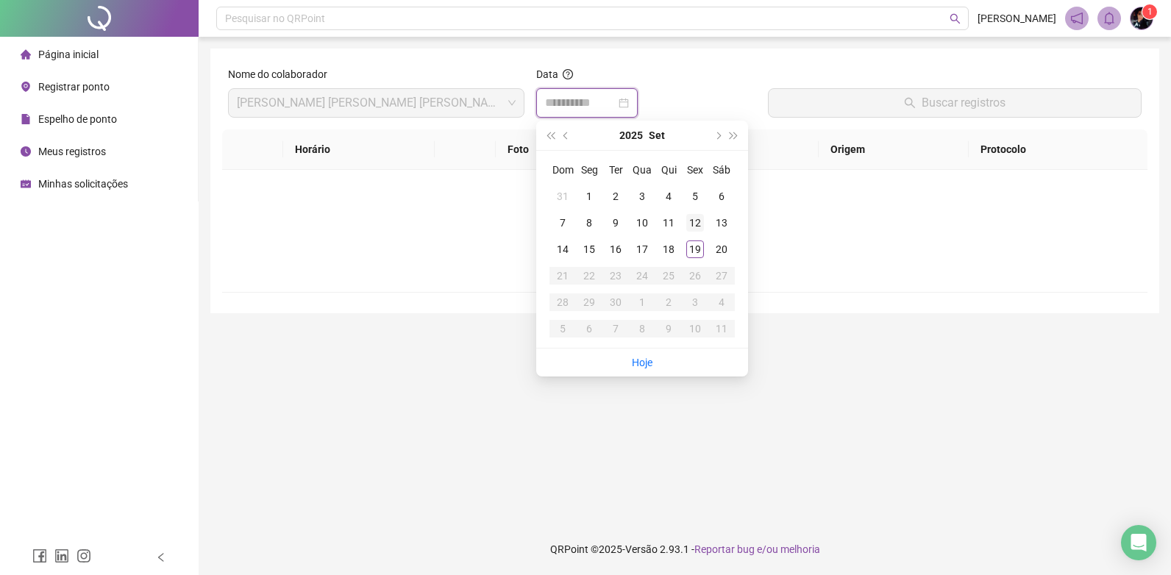
type input "**********"
click at [696, 221] on div "12" at bounding box center [695, 223] width 18 height 18
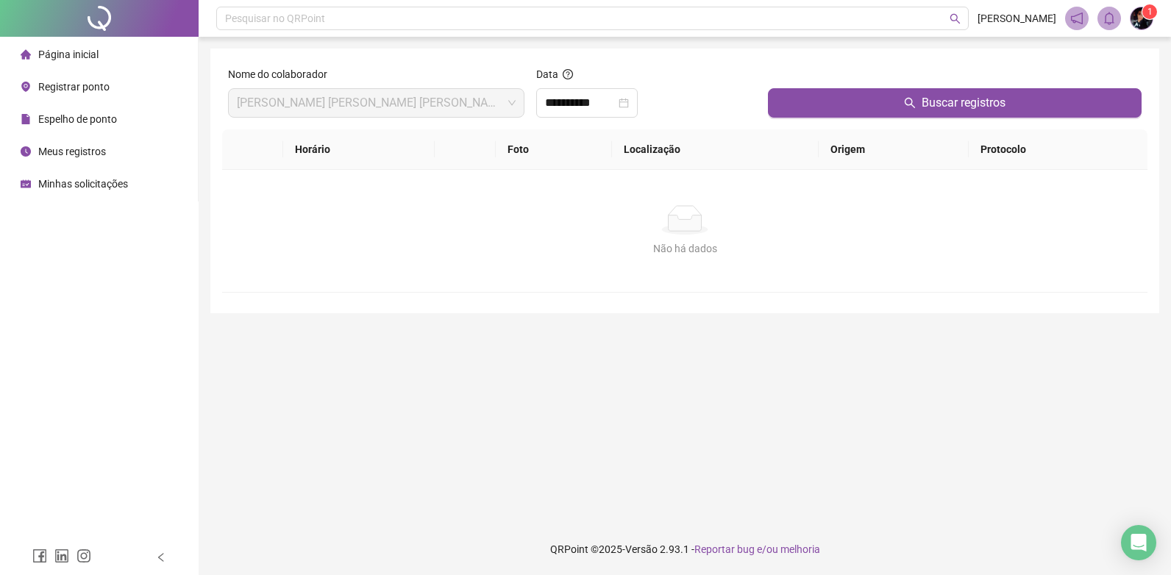
click at [841, 119] on div "Buscar registros" at bounding box center [954, 97] width 385 height 63
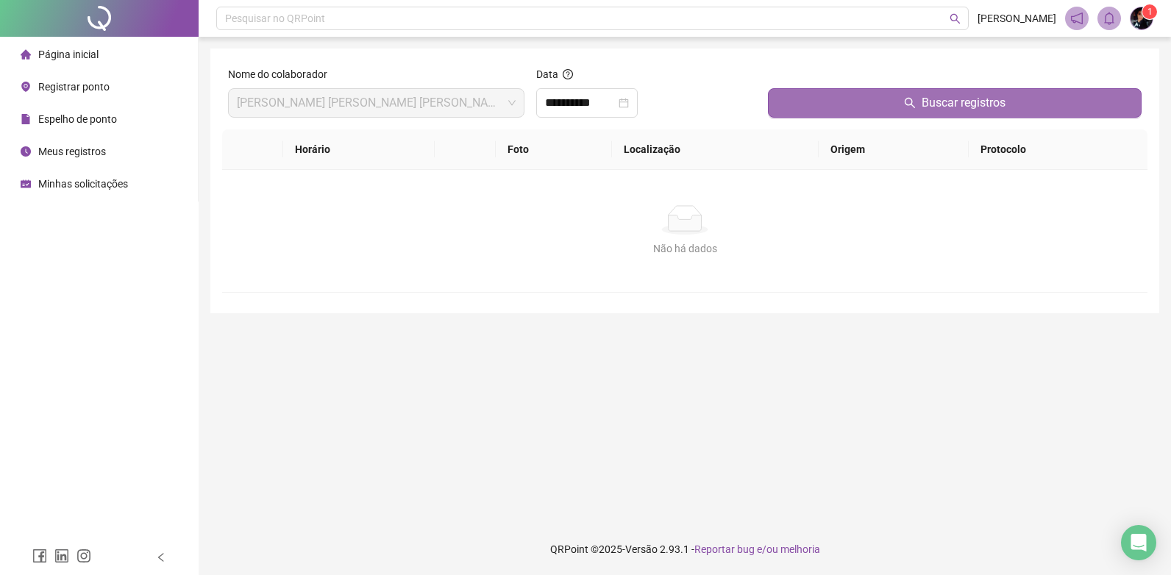
click at [846, 110] on button "Buscar registros" at bounding box center [955, 102] width 374 height 29
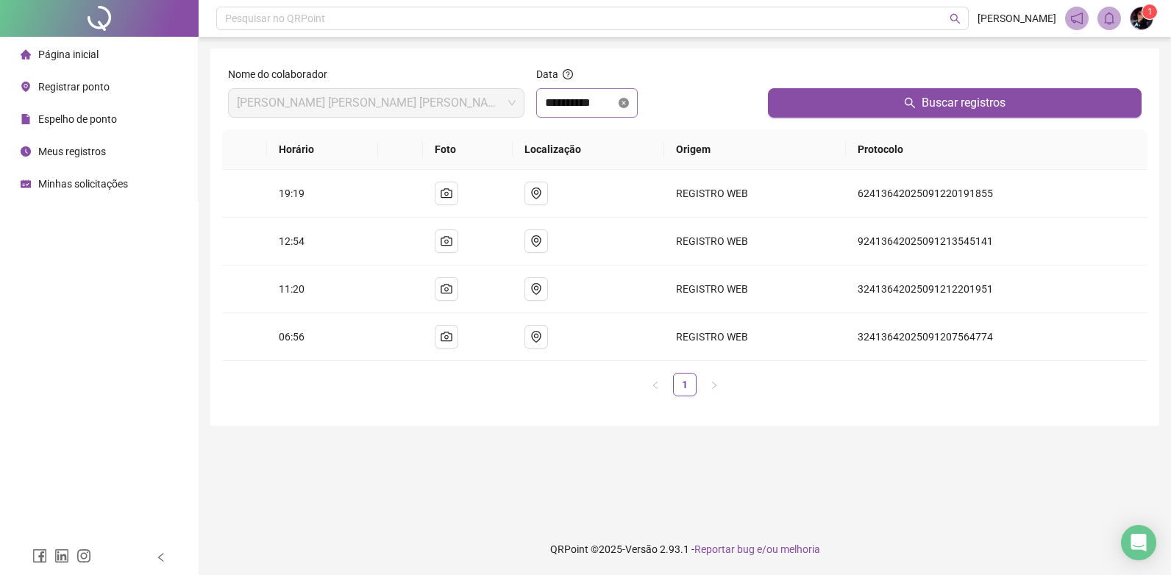
click at [629, 104] on icon "close-circle" at bounding box center [624, 103] width 10 height 10
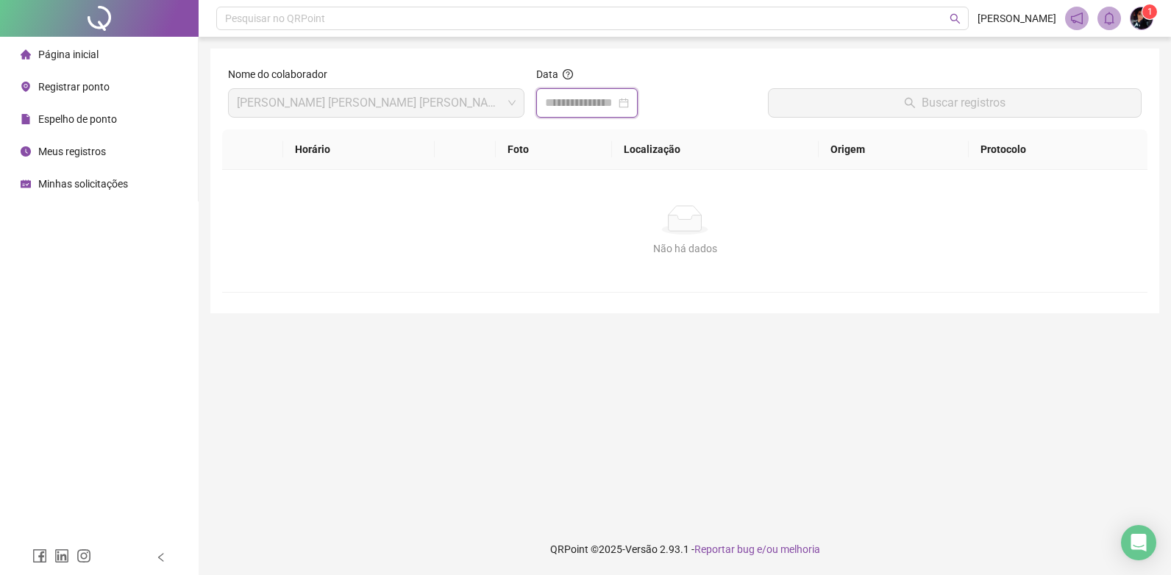
click at [616, 100] on input at bounding box center [580, 103] width 71 height 18
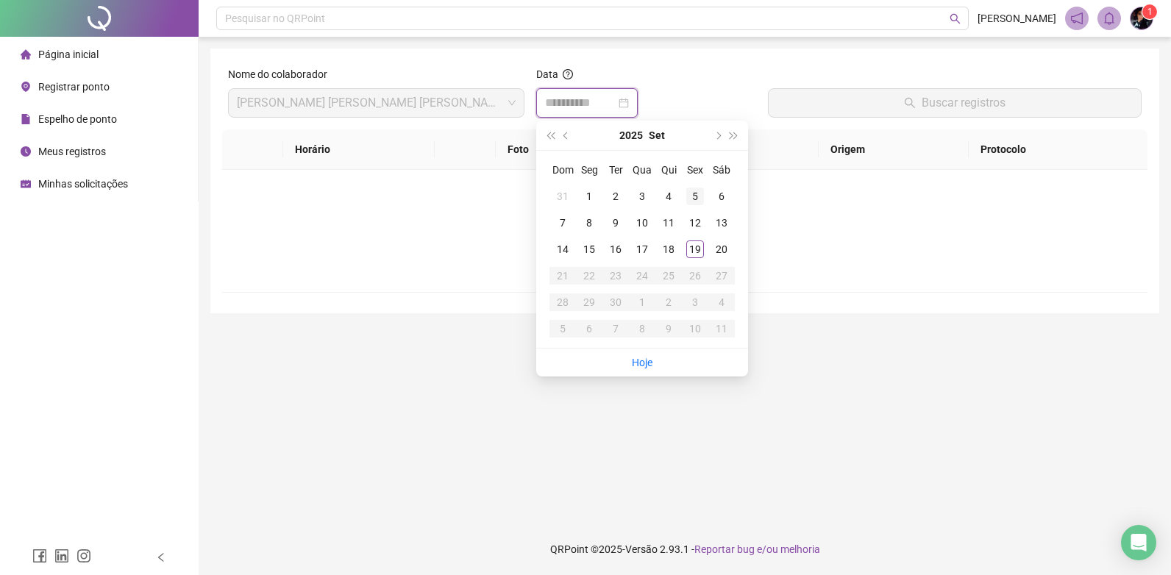
type input "**********"
click at [695, 191] on div "5" at bounding box center [695, 197] width 18 height 18
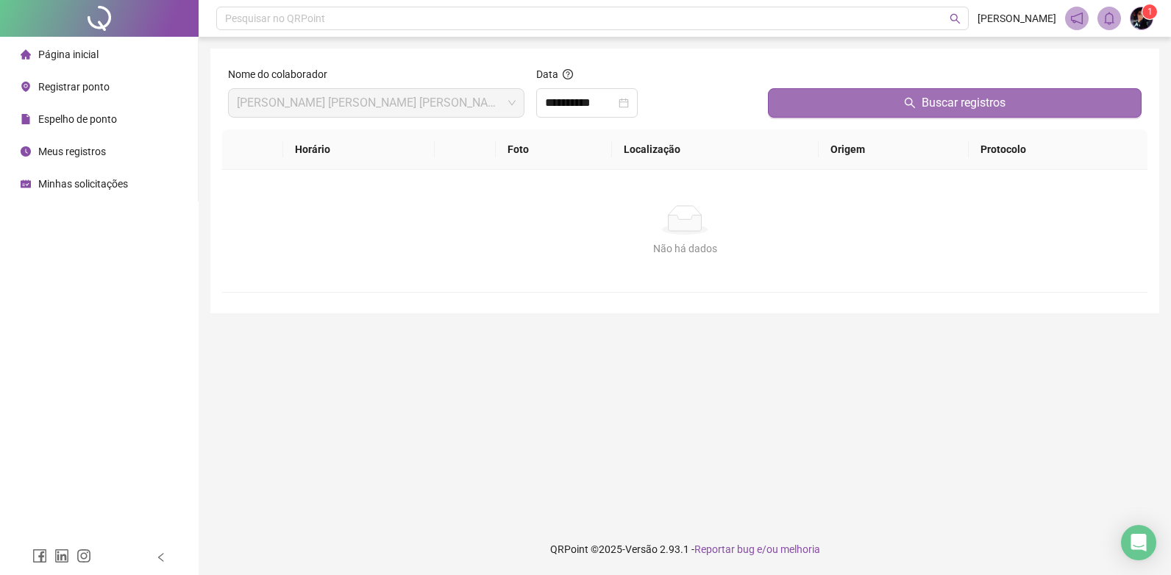
click at [830, 104] on button "Buscar registros" at bounding box center [955, 102] width 374 height 29
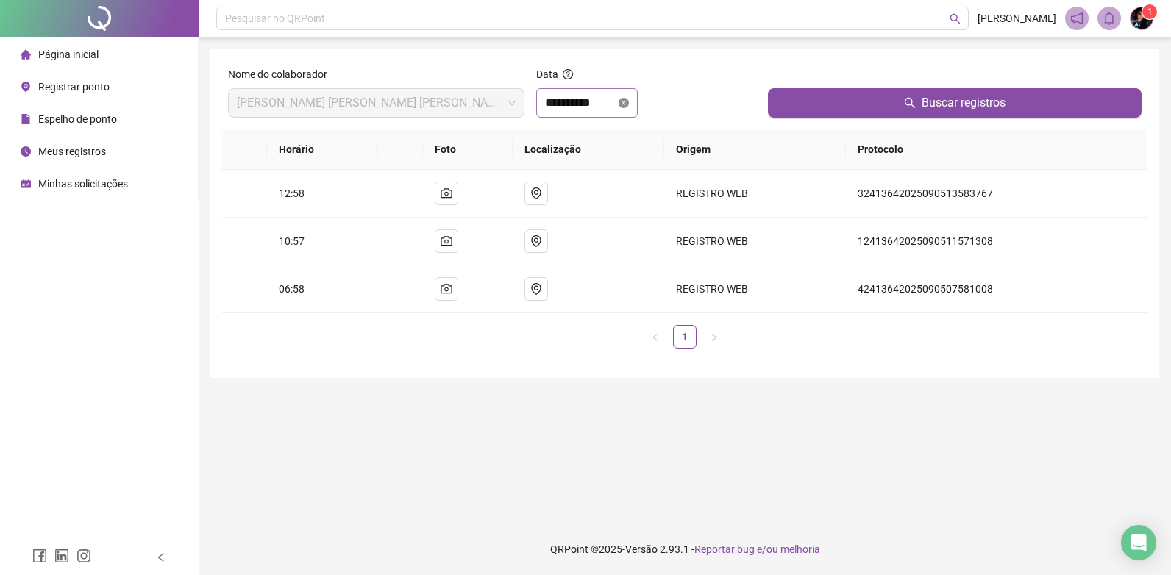
click at [629, 101] on icon "close-circle" at bounding box center [624, 103] width 10 height 10
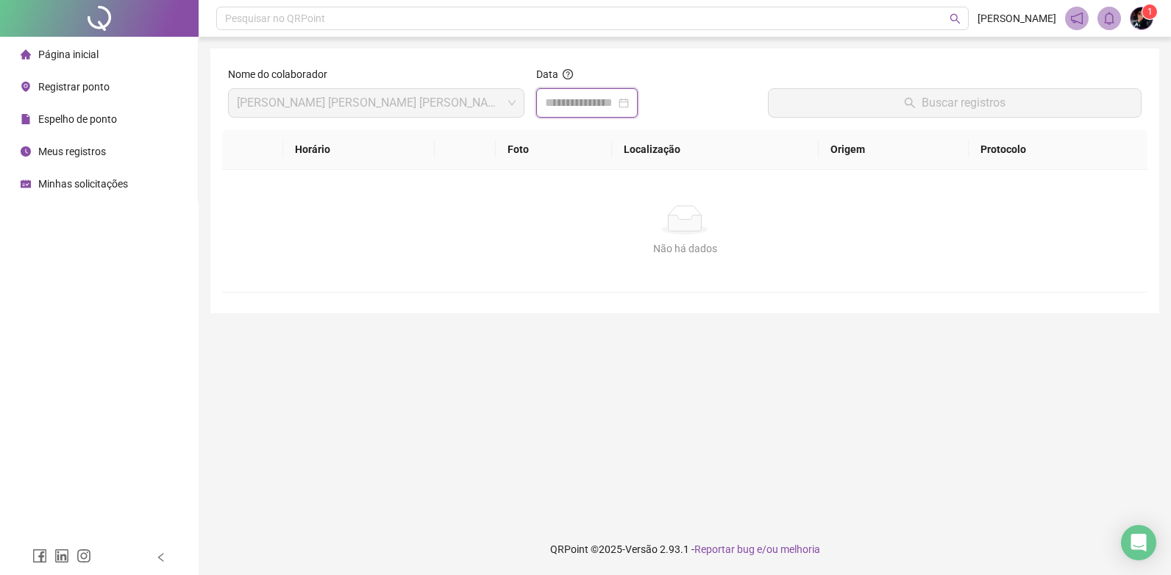
click at [616, 104] on input at bounding box center [580, 103] width 71 height 18
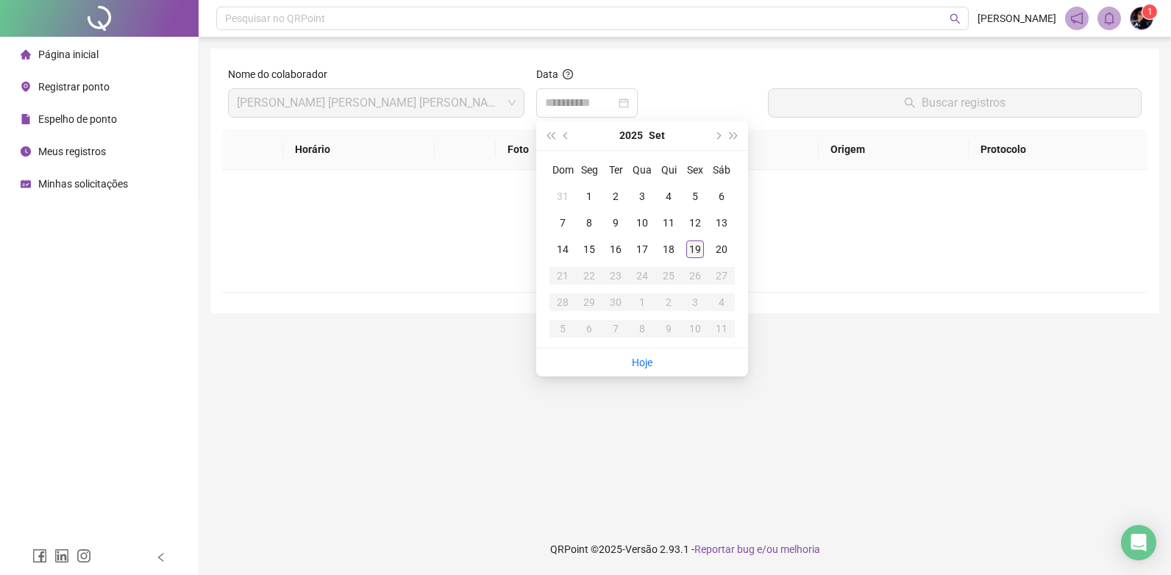
click at [695, 246] on div "19" at bounding box center [695, 249] width 18 height 18
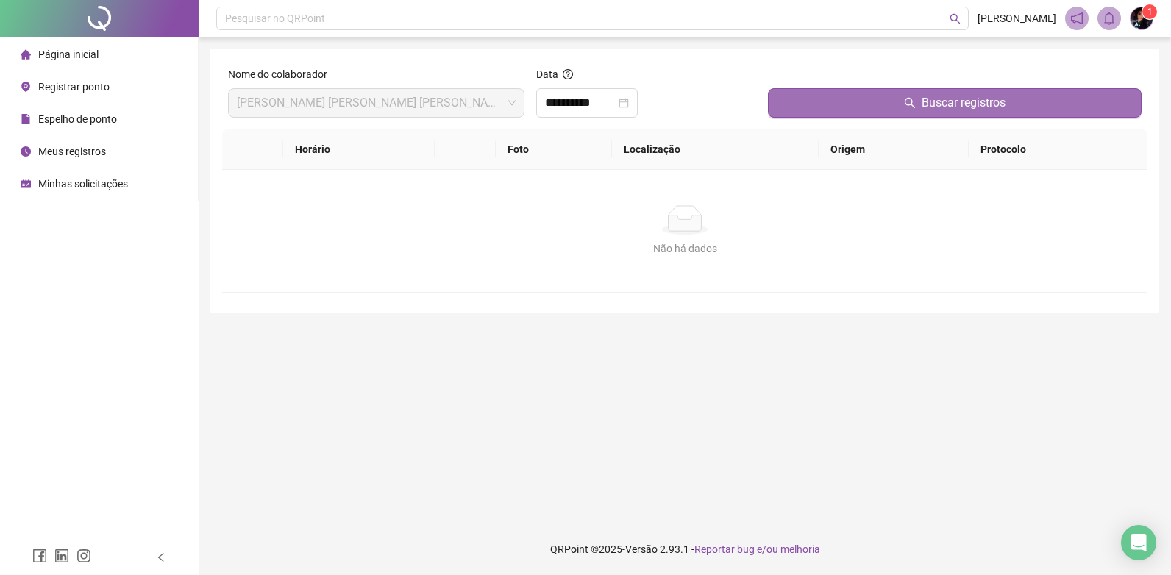
click at [879, 107] on button "Buscar registros" at bounding box center [955, 102] width 374 height 29
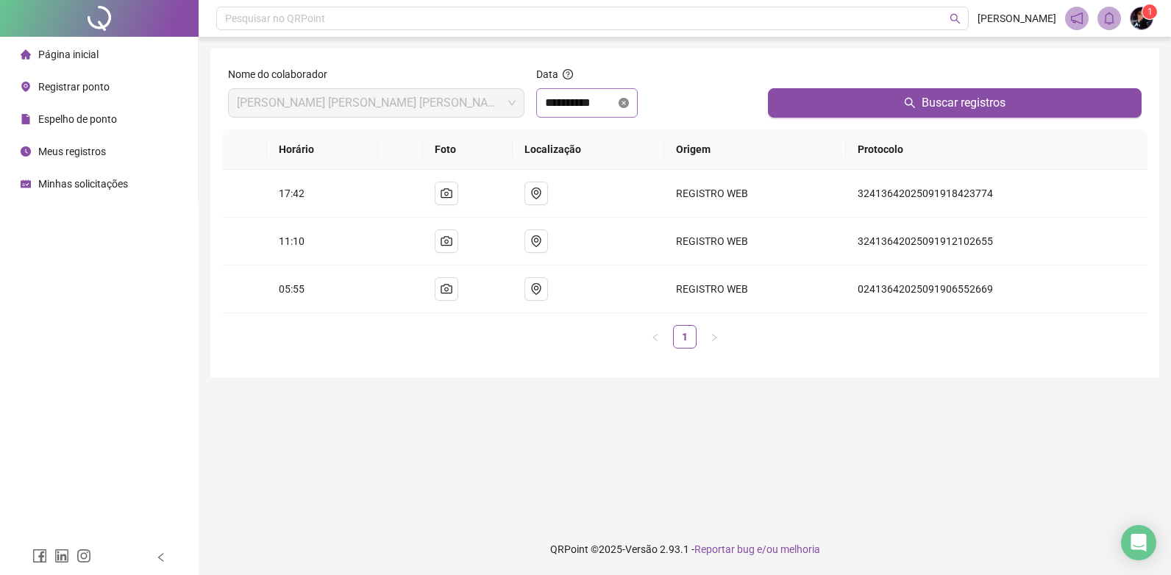
click at [638, 101] on div "**********" at bounding box center [586, 102] width 101 height 29
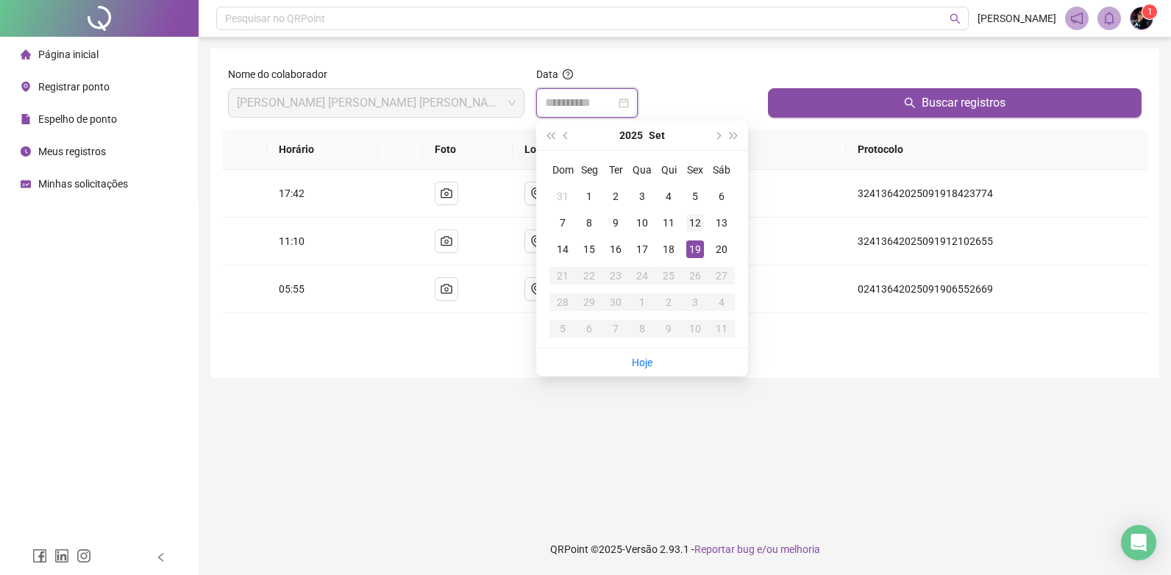
type input "**********"
click at [692, 221] on div "12" at bounding box center [695, 223] width 18 height 18
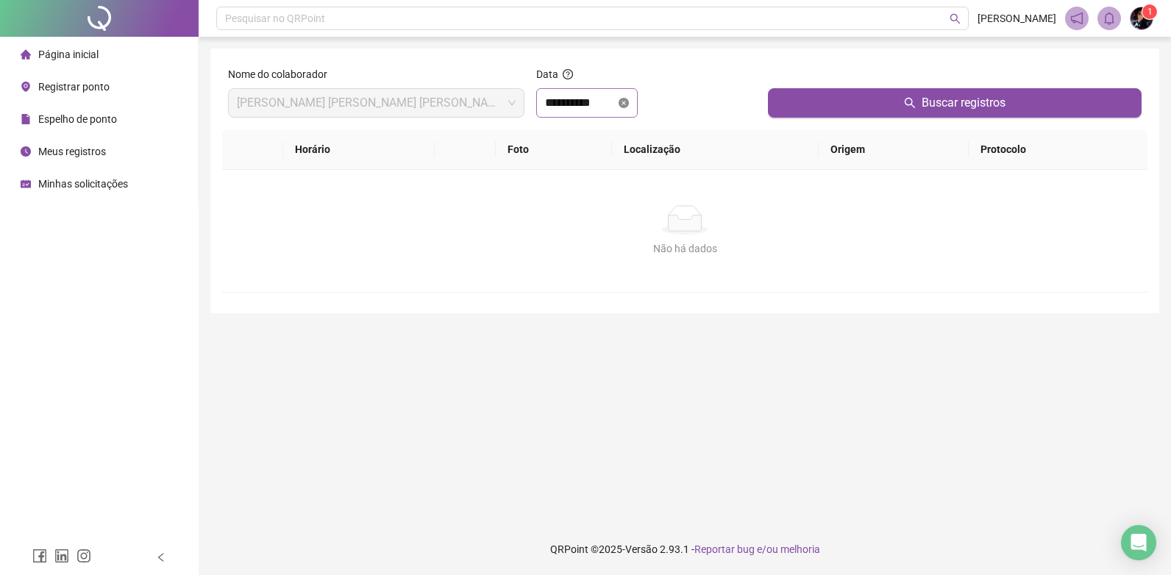
click at [629, 106] on icon "close-circle" at bounding box center [624, 103] width 10 height 10
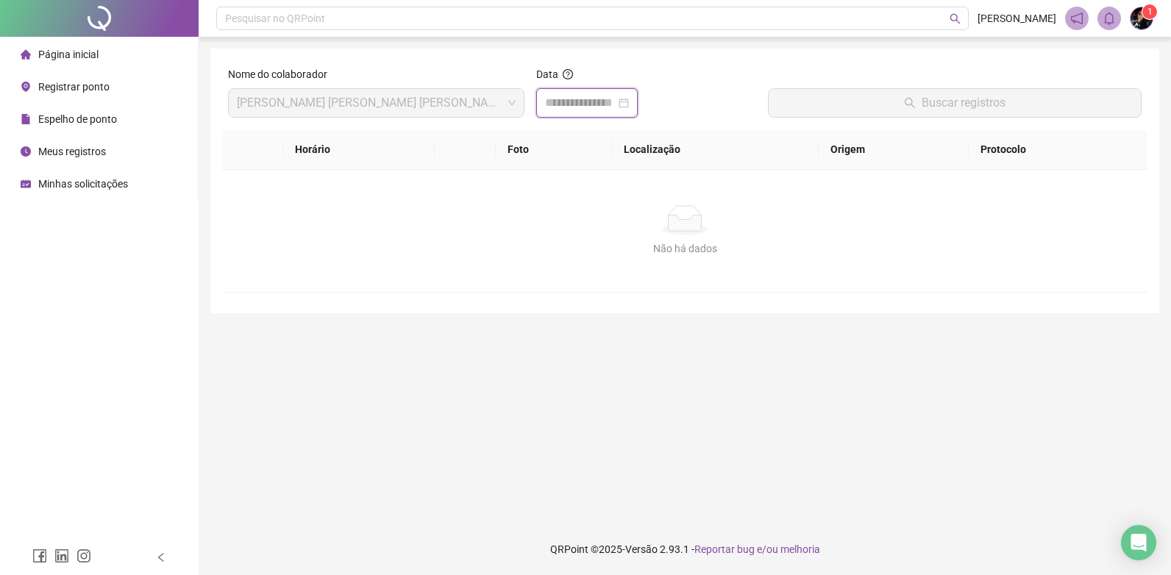
click at [616, 105] on input at bounding box center [580, 103] width 71 height 18
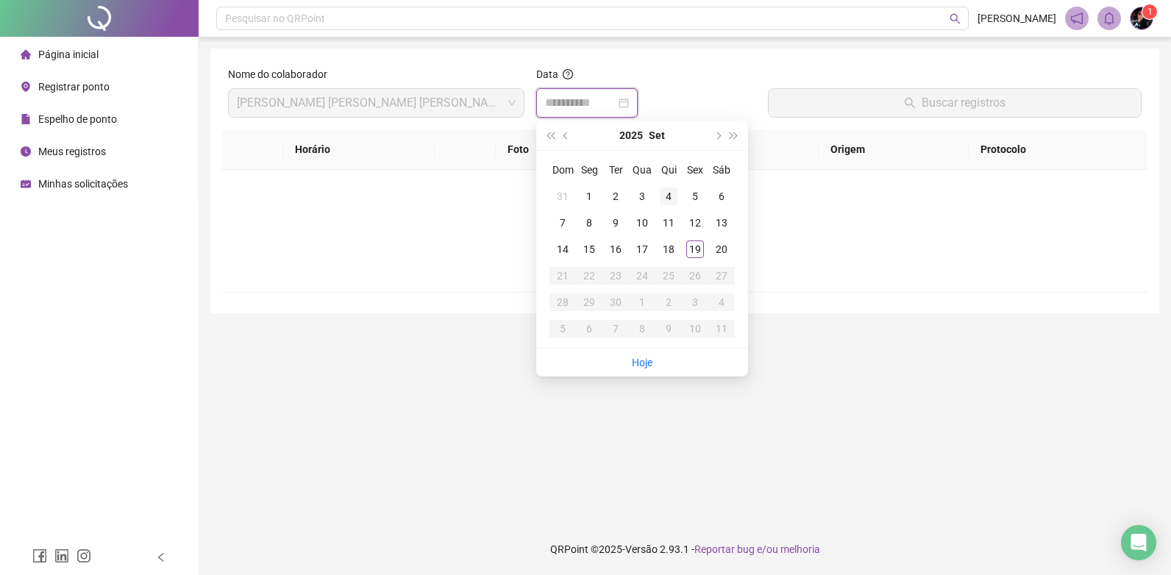
type input "**********"
click at [669, 244] on div "18" at bounding box center [669, 249] width 18 height 18
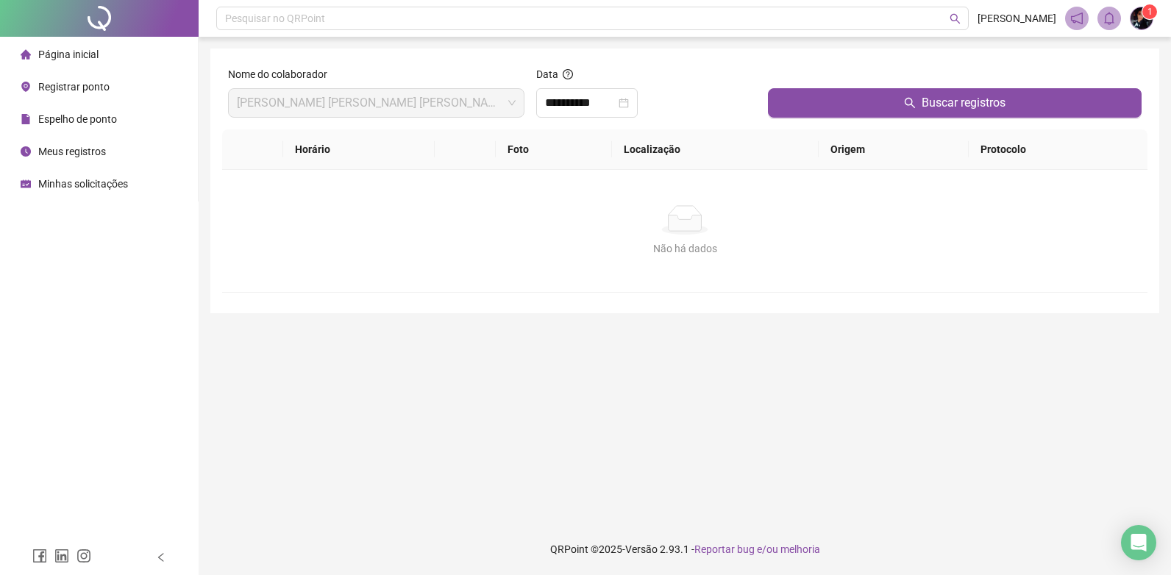
click at [841, 118] on div "Buscar registros" at bounding box center [954, 97] width 385 height 63
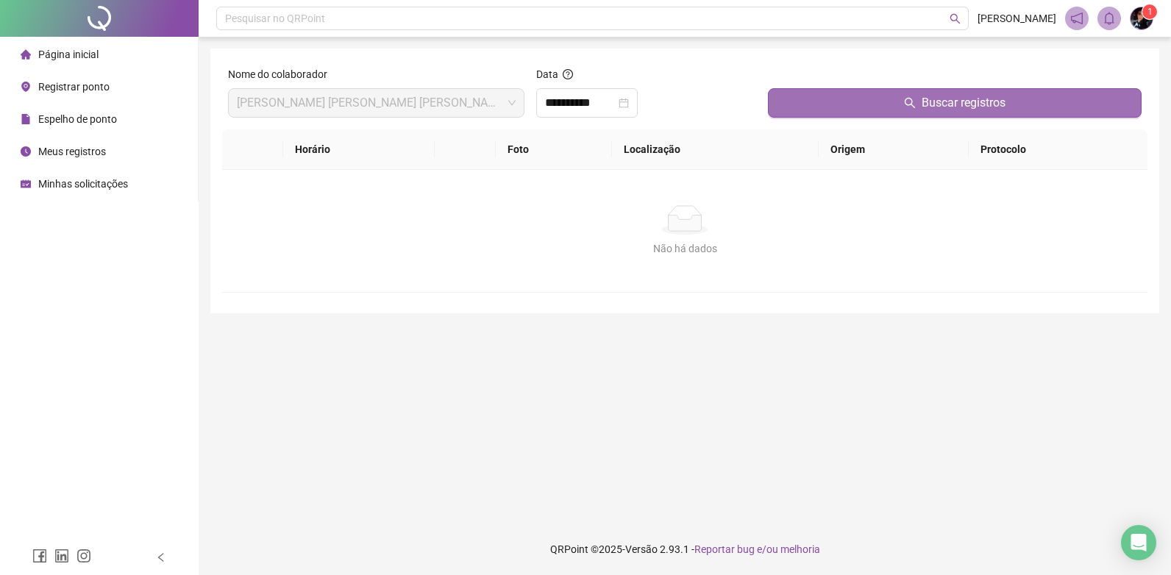
click at [843, 108] on button "Buscar registros" at bounding box center [955, 102] width 374 height 29
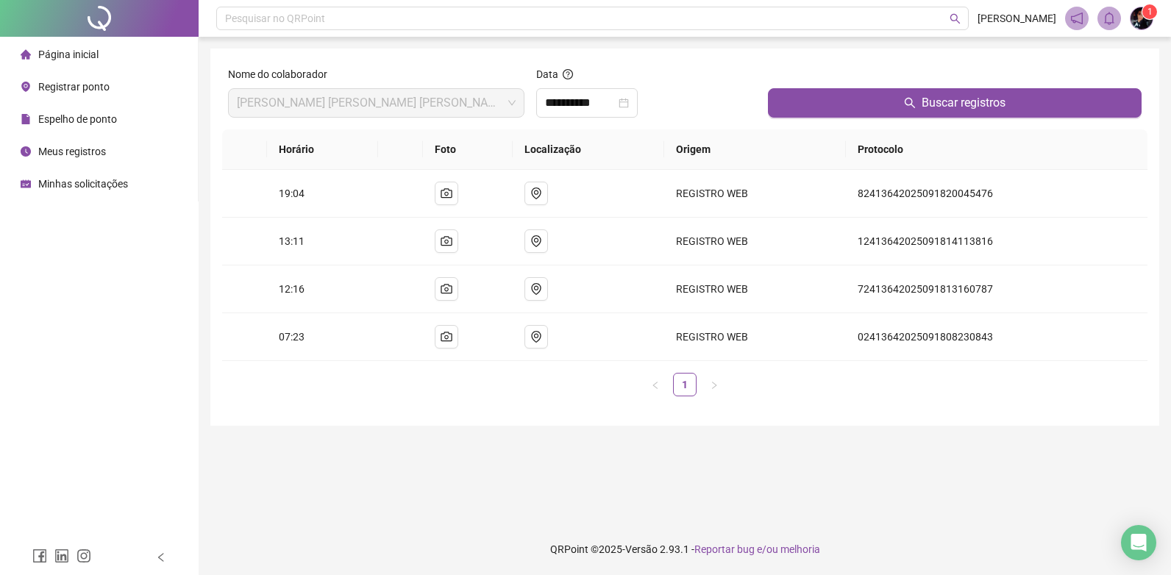
drag, startPoint x: 1138, startPoint y: 13, endPoint x: 1170, endPoint y: 22, distance: 33.7
click at [1139, 13] on img at bounding box center [1141, 18] width 22 height 22
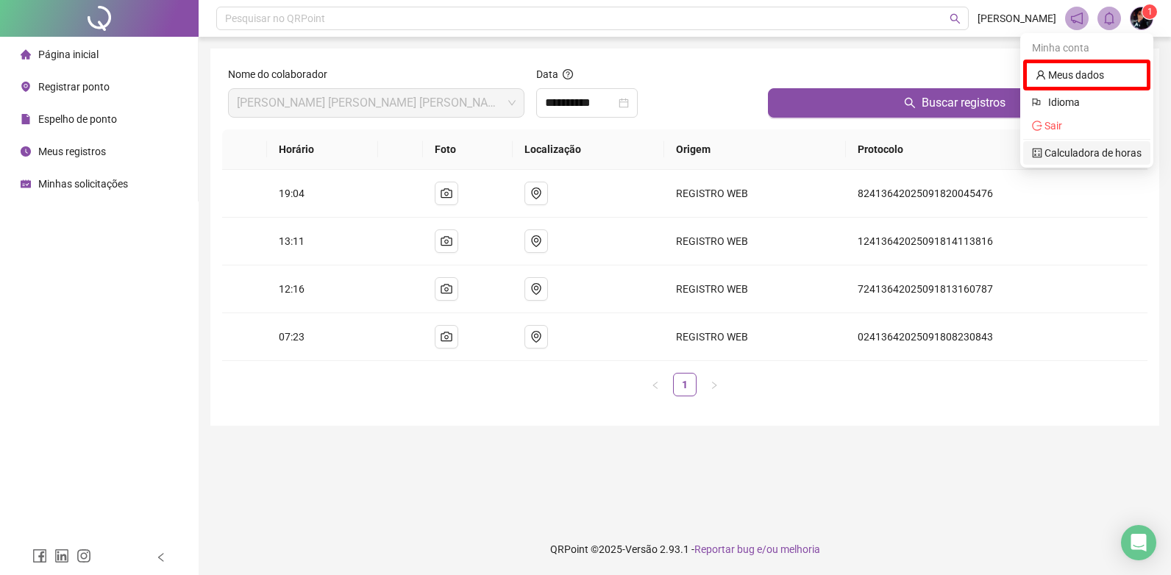
click at [1074, 152] on link "Calculadora de horas" at bounding box center [1087, 153] width 110 height 12
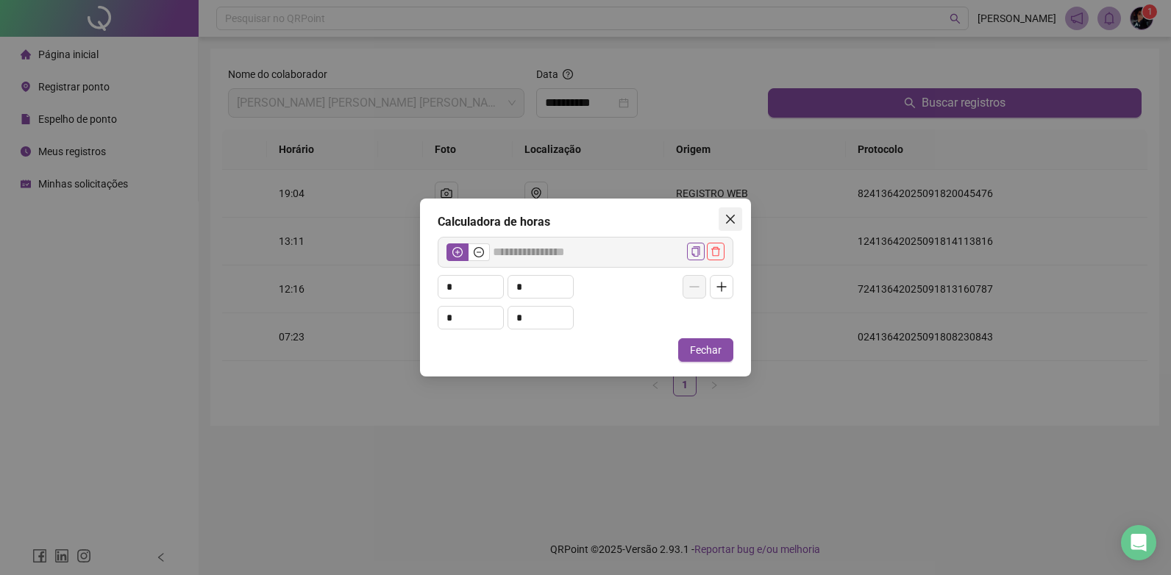
click at [729, 216] on icon "close" at bounding box center [730, 219] width 12 height 12
